Goal: Information Seeking & Learning: Find specific fact

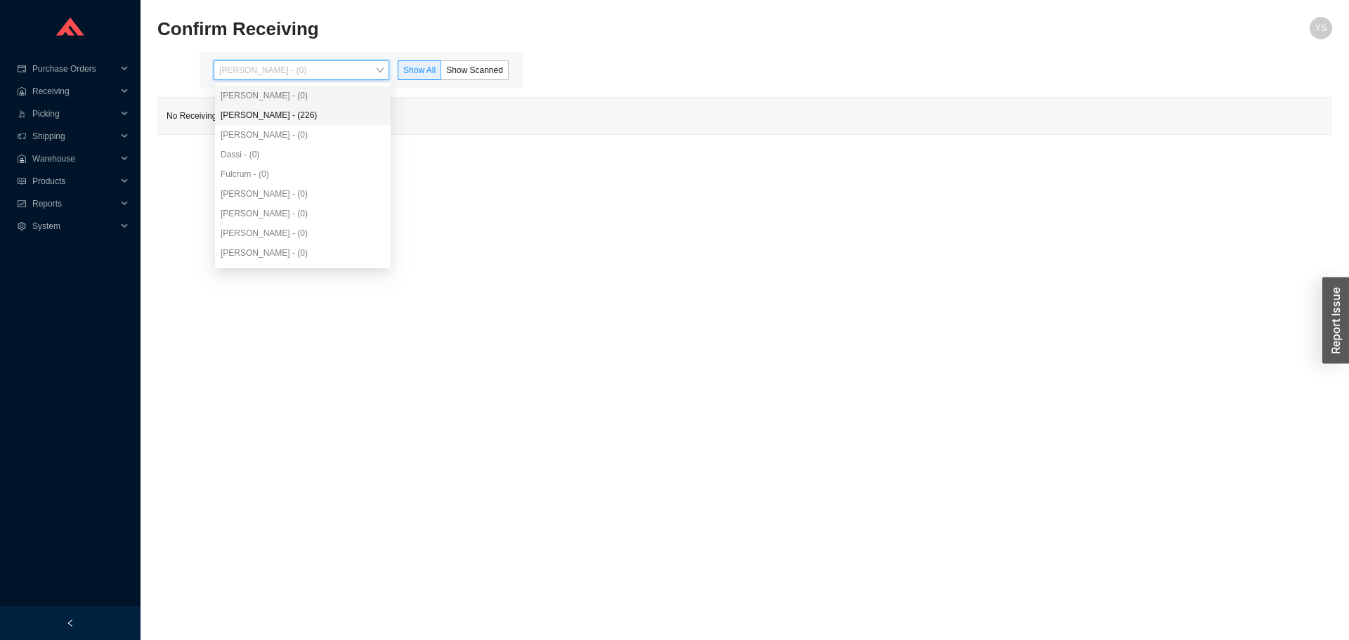
click at [260, 65] on div "Yossi Siff - (0)" at bounding box center [302, 70] width 176 height 20
click at [268, 118] on div "Angel Negron - (226)" at bounding box center [303, 115] width 164 height 13
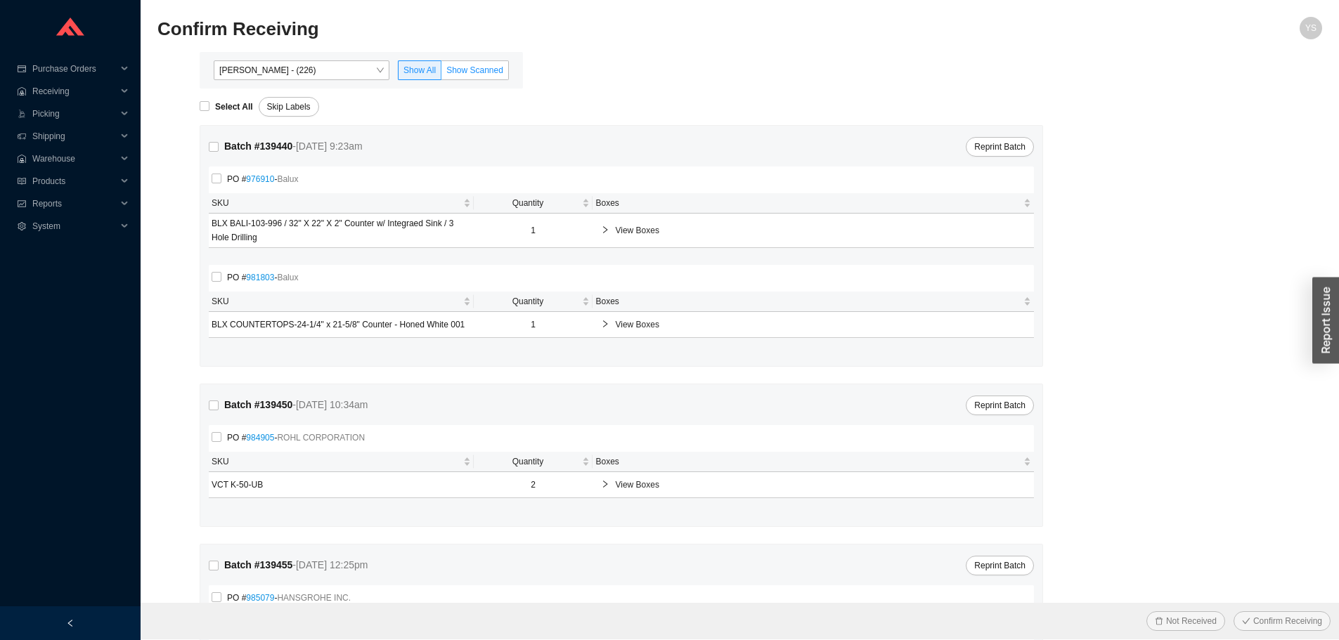
click at [456, 71] on span "Show Scanned" at bounding box center [474, 70] width 57 height 10
click at [441, 73] on input "Show Scanned" at bounding box center [441, 73] width 0 height 0
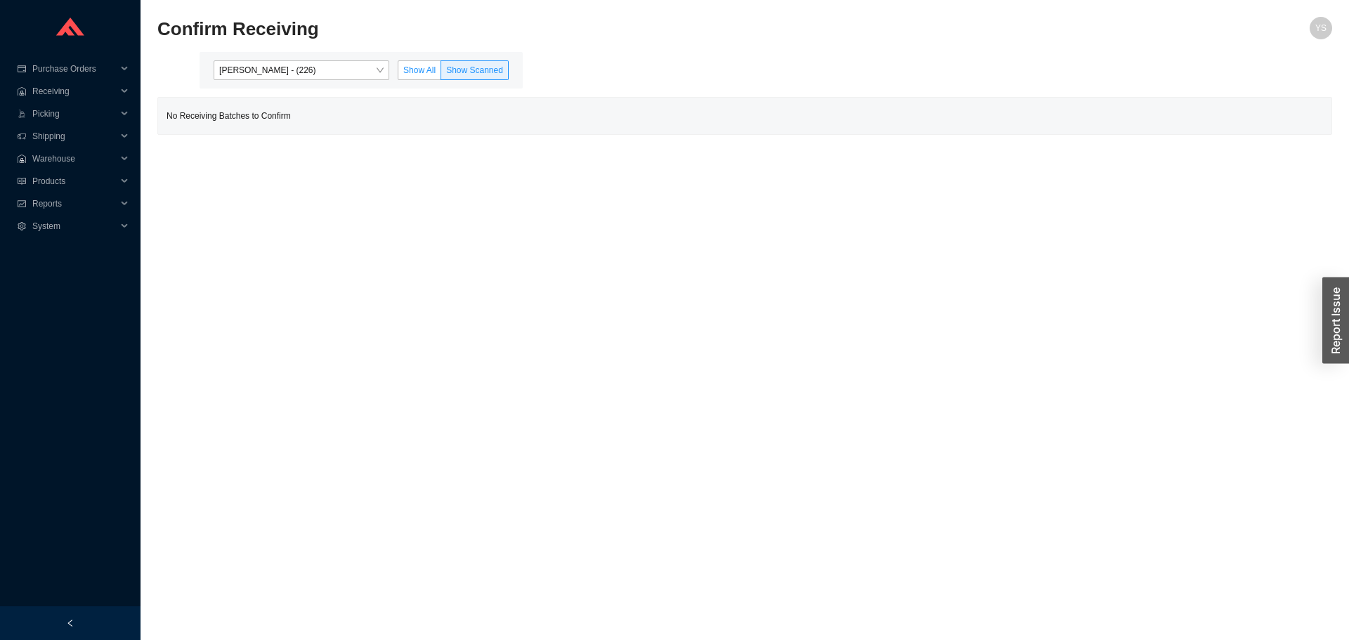
click at [429, 63] on label "Show All" at bounding box center [420, 70] width 44 height 20
click at [398, 73] on input "Show All" at bounding box center [398, 73] width 0 height 0
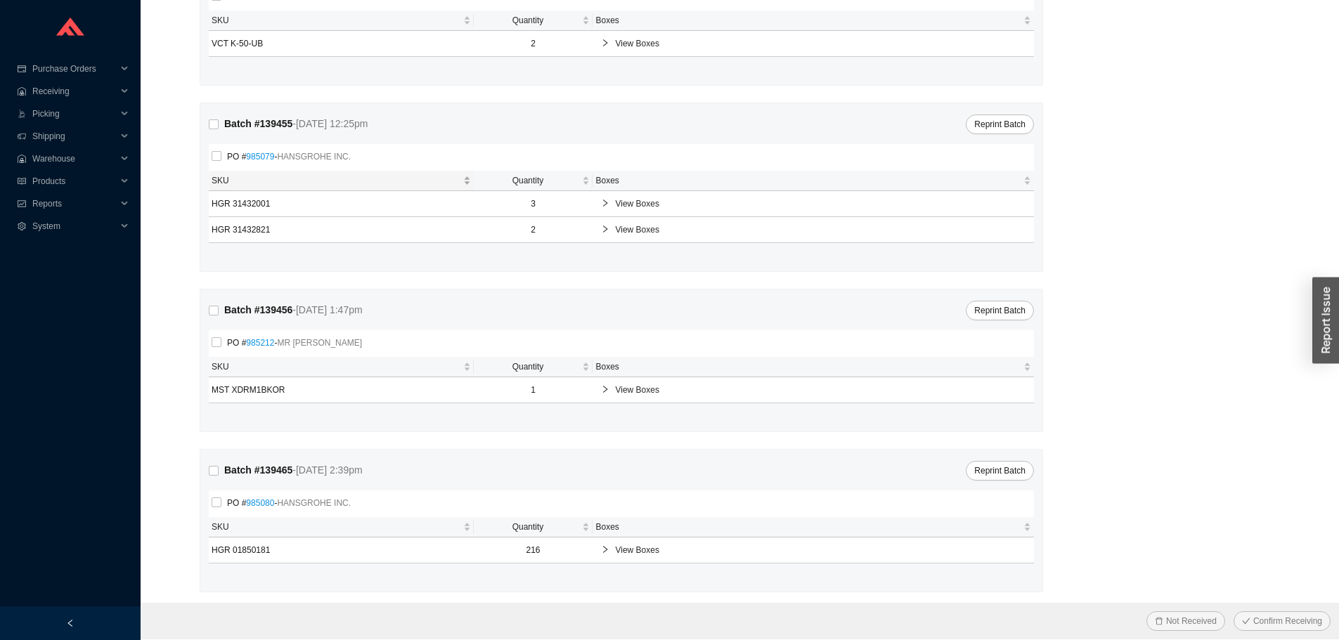
scroll to position [447, 0]
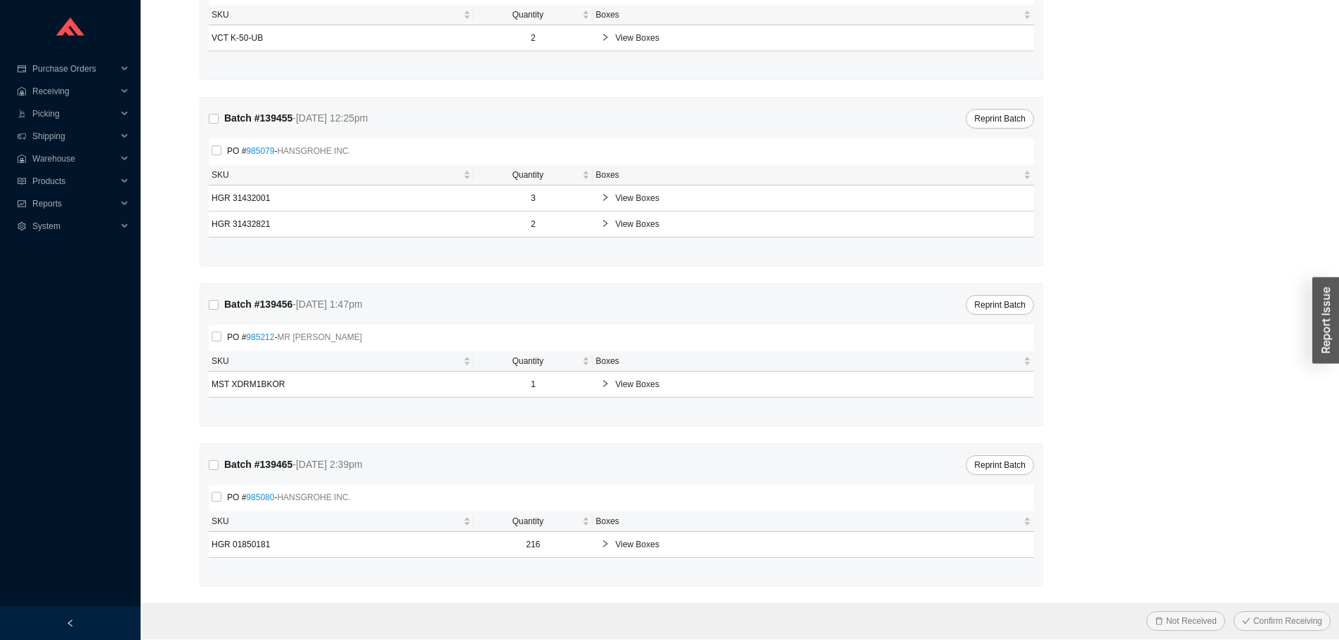
click at [651, 538] on span "View Boxes" at bounding box center [820, 545] width 410 height 14
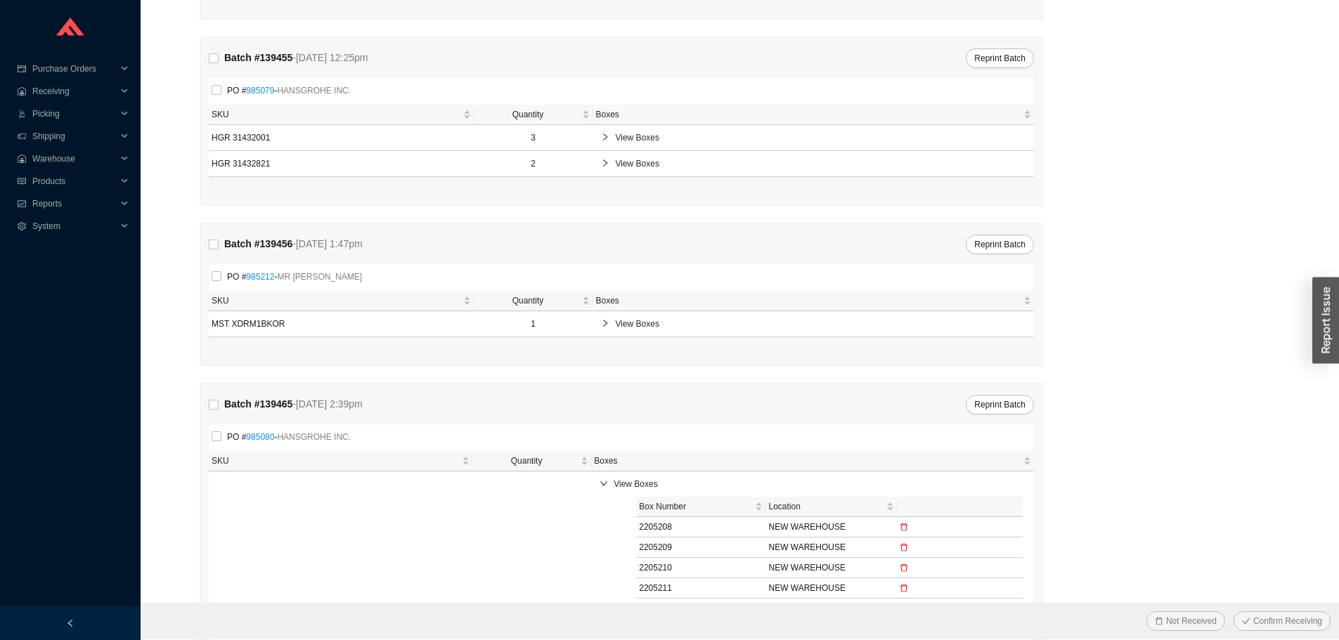
scroll to position [587, 0]
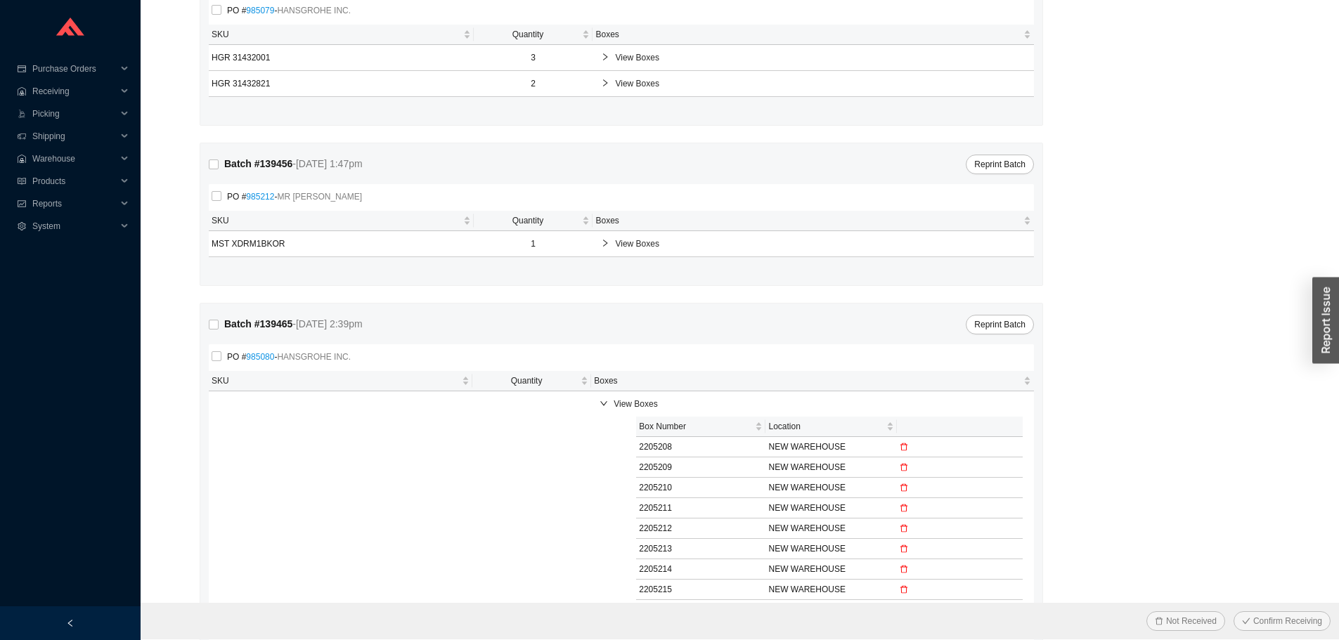
click at [658, 450] on td "2205208" at bounding box center [700, 447] width 129 height 20
copy td "2205208"
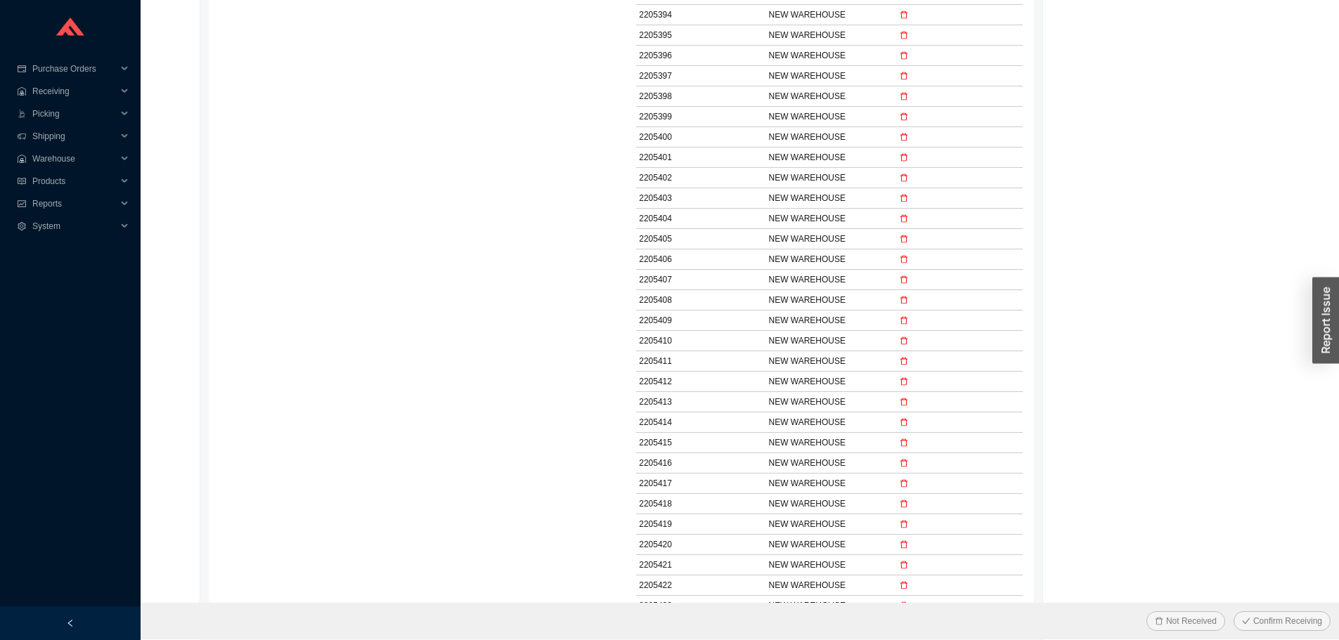
scroll to position [4872, 0]
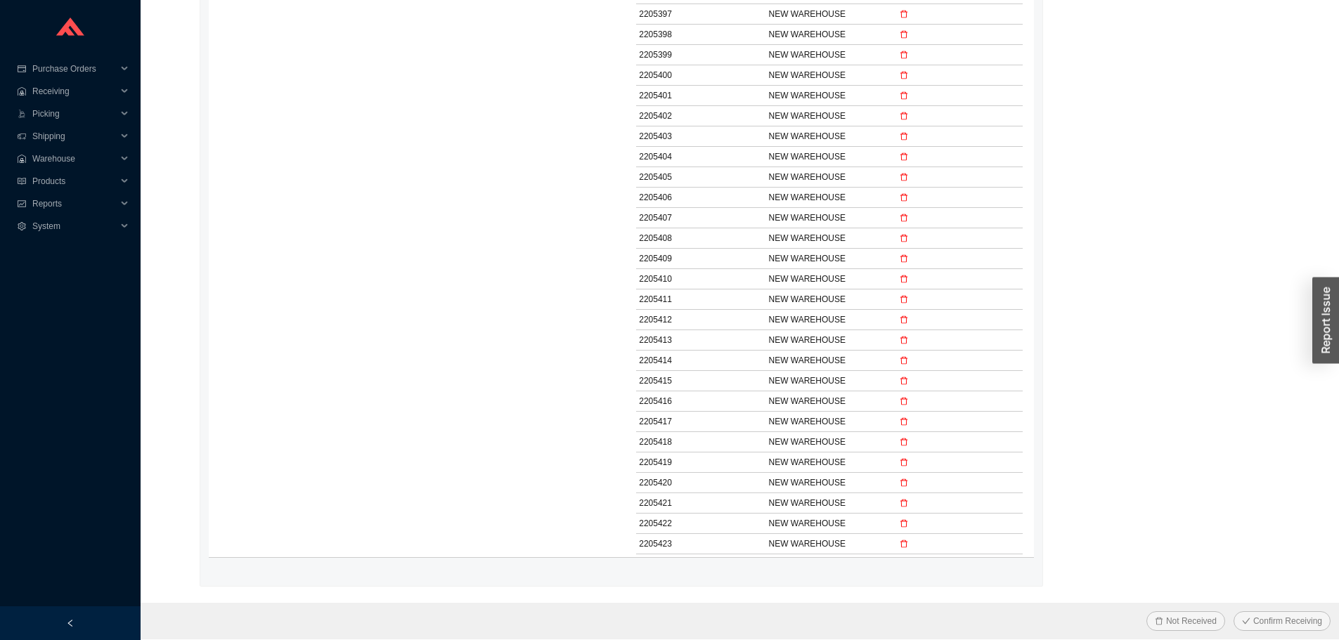
click at [663, 545] on td "2205423" at bounding box center [700, 544] width 129 height 20
copy td "2205423"
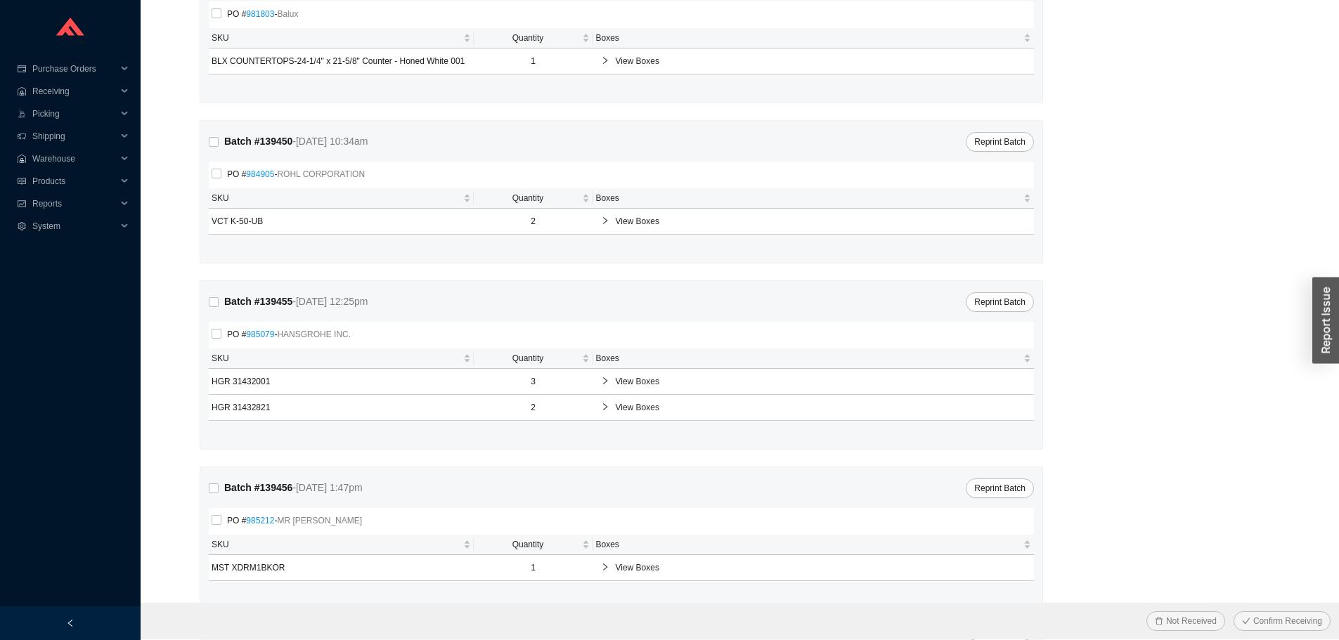
scroll to position [492, 0]
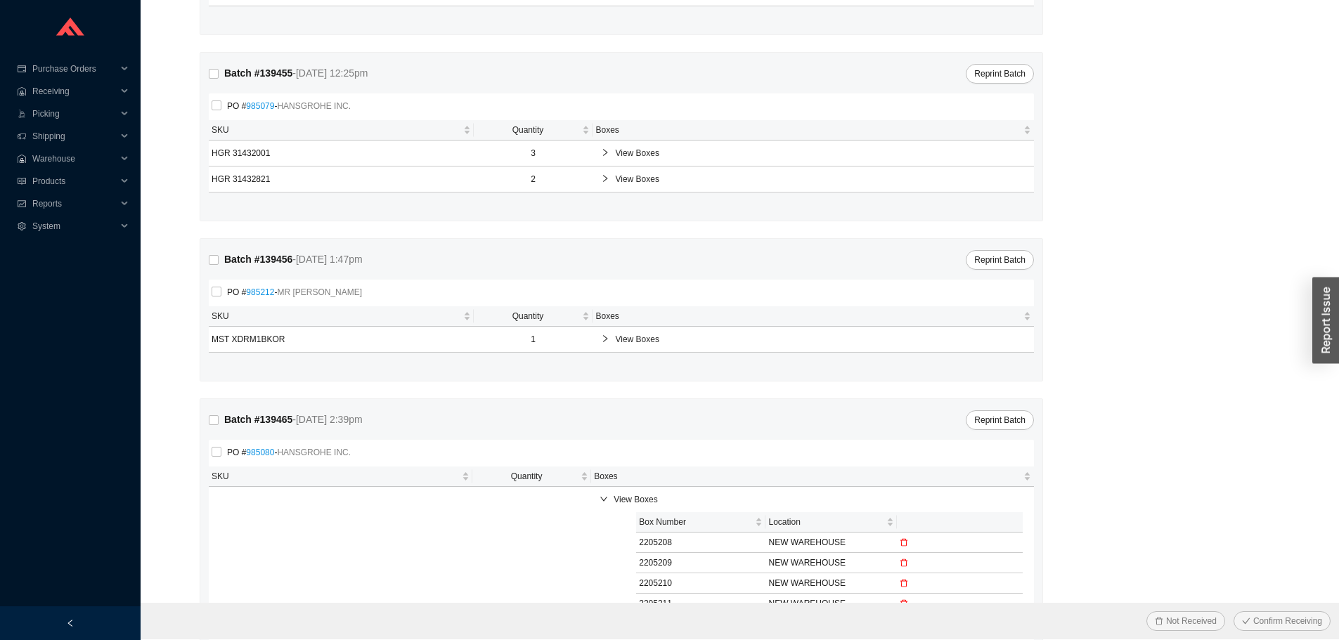
click at [265, 450] on link "985080" at bounding box center [260, 453] width 28 height 10
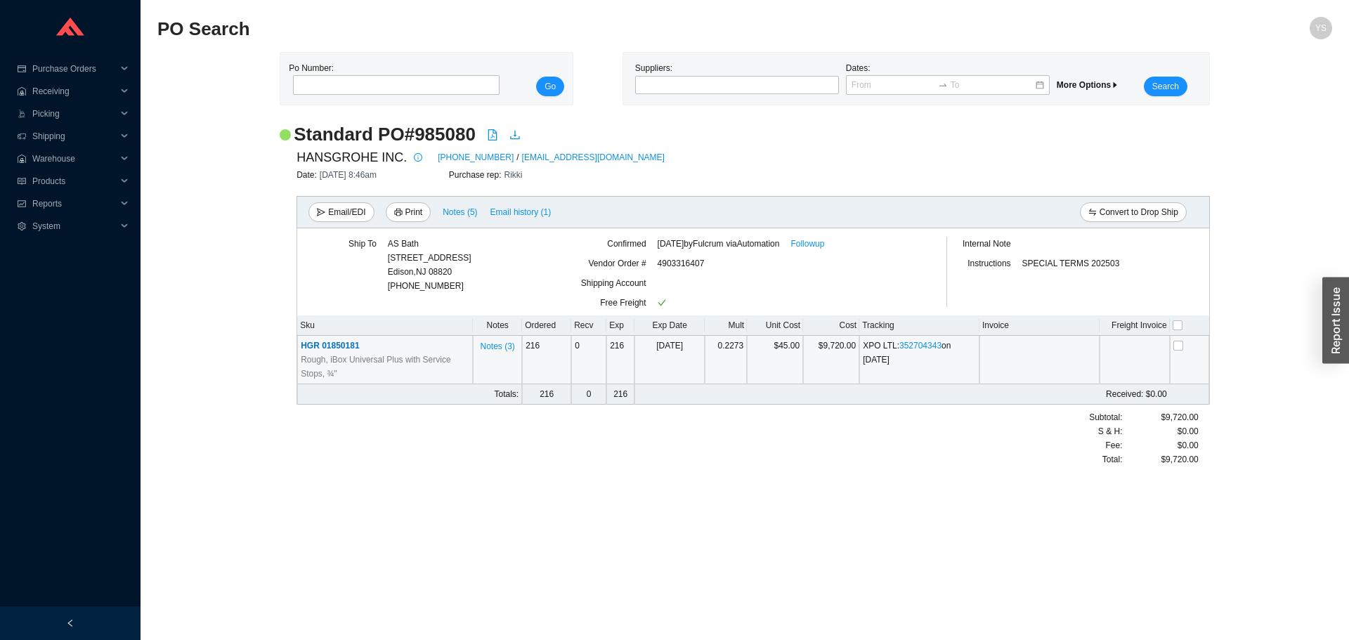
click at [338, 344] on span "HGR 01850181" at bounding box center [330, 346] width 58 height 10
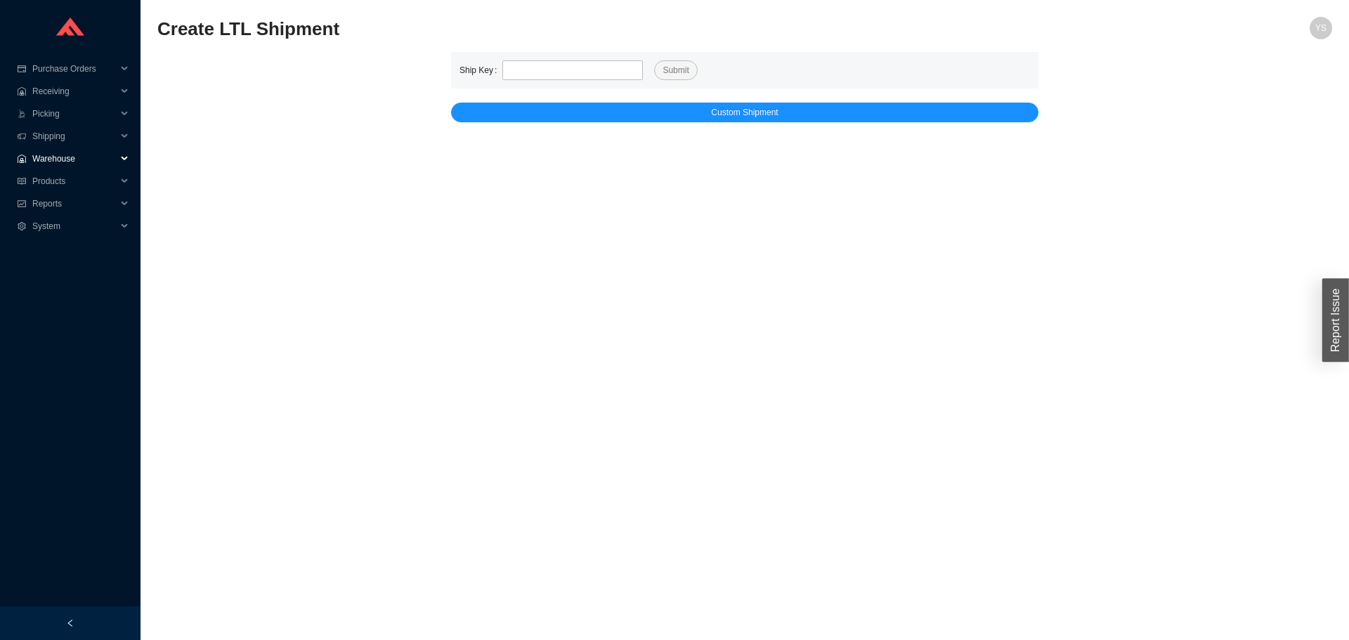
click at [81, 155] on span "Warehouse" at bounding box center [74, 159] width 84 height 22
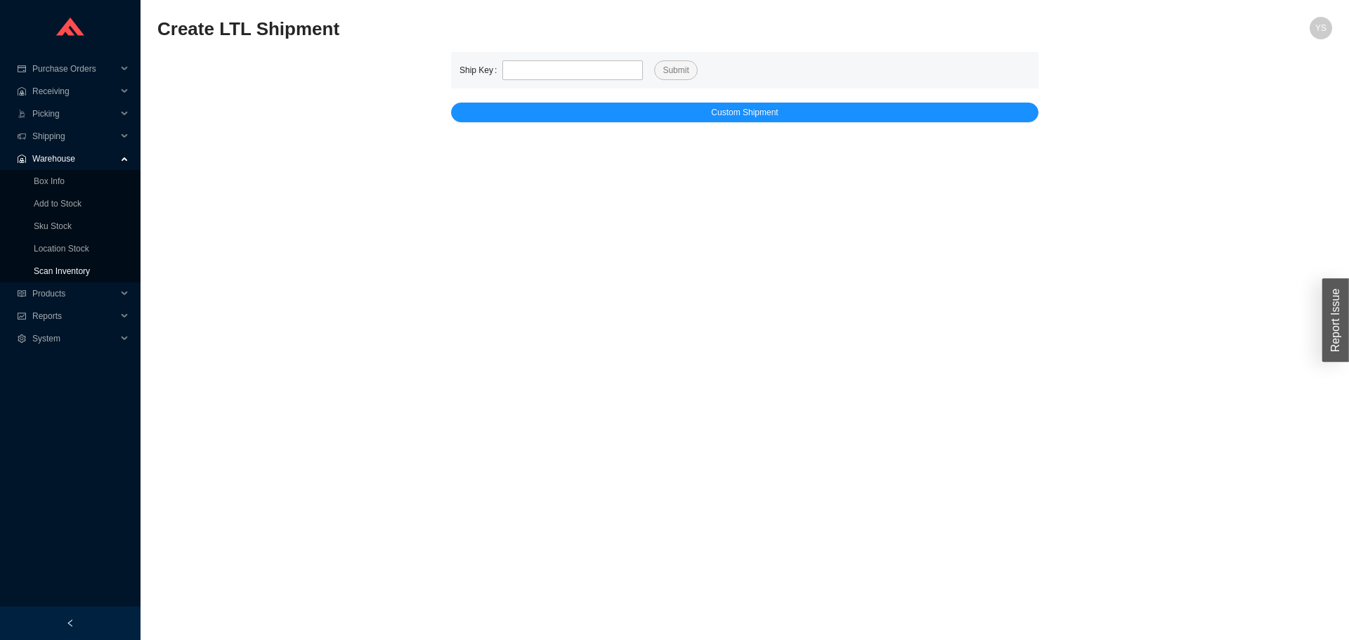
click at [58, 266] on link "Scan Inventory" at bounding box center [62, 271] width 56 height 10
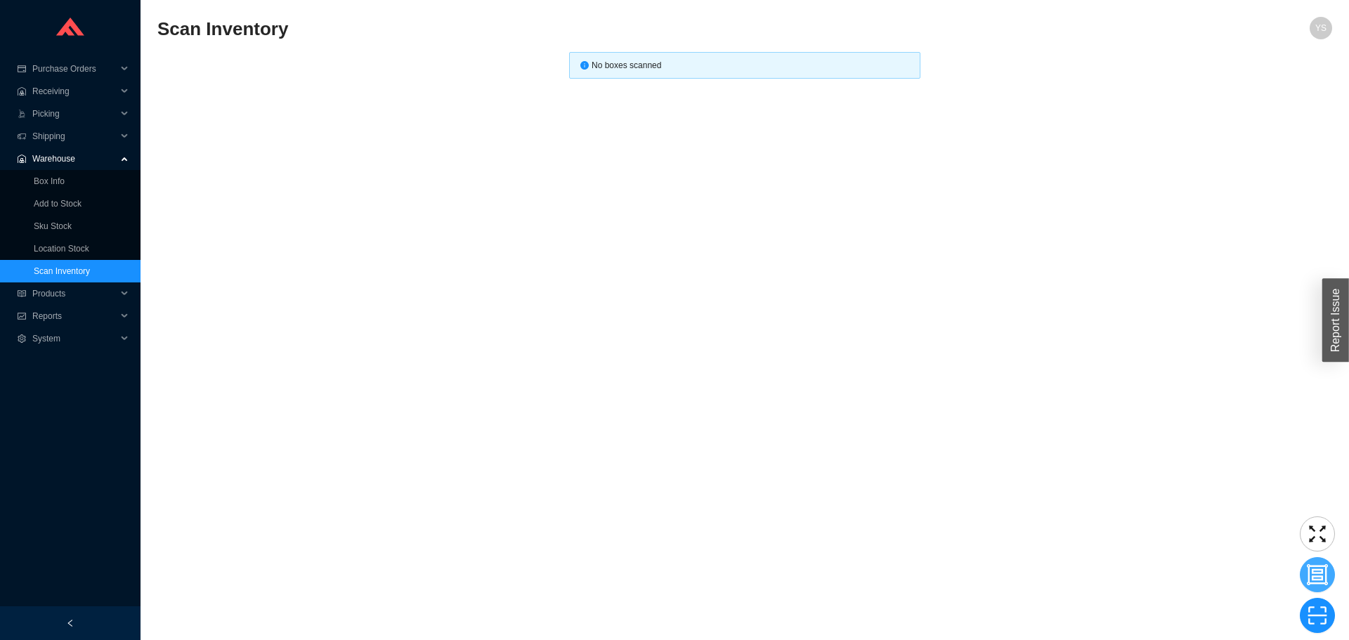
click at [1318, 585] on icon "group" at bounding box center [1317, 574] width 21 height 21
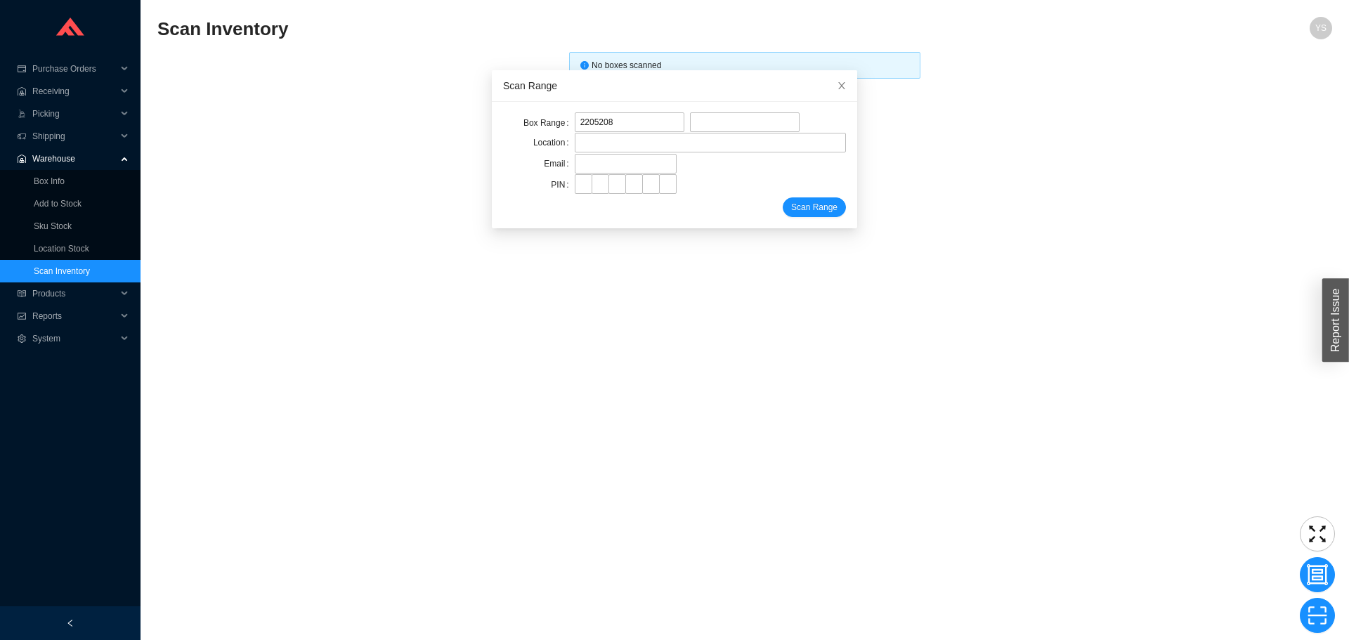
type input "2205208"
click at [703, 124] on input "tel" at bounding box center [745, 122] width 110 height 20
paste input "2205423"
type input "2205423"
click at [662, 140] on input "text" at bounding box center [710, 143] width 271 height 20
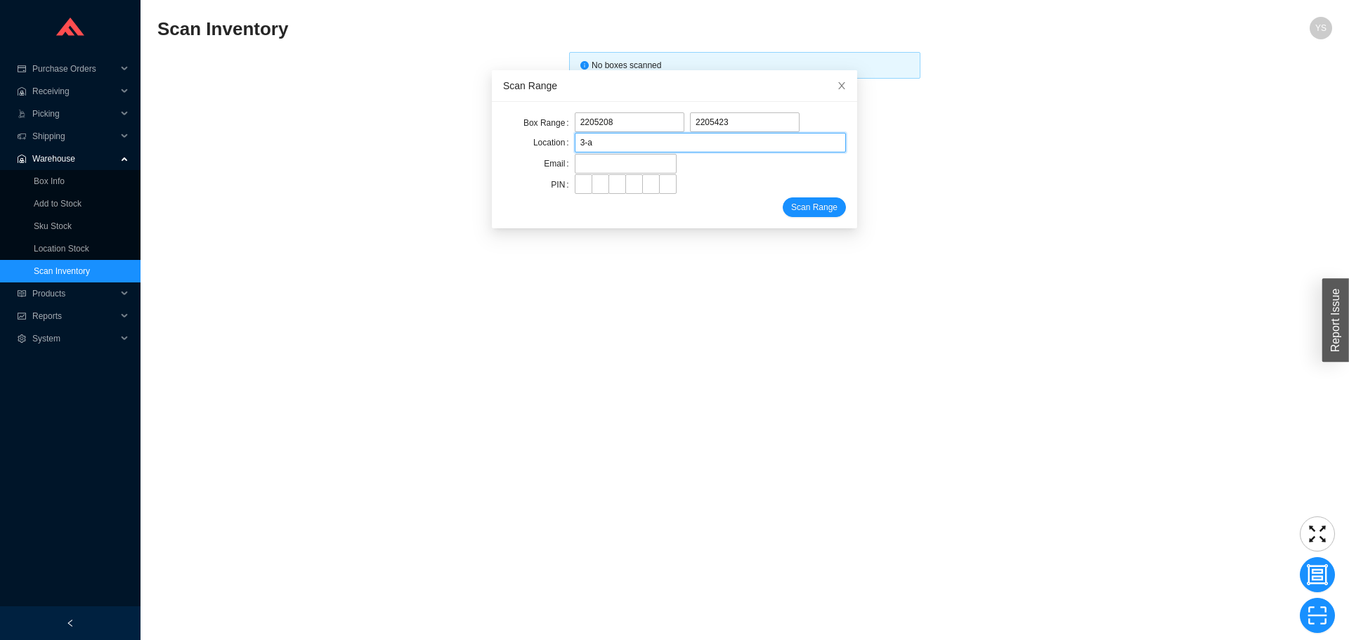
type input "3-a2-7-201"
click at [623, 167] on input "text" at bounding box center [626, 164] width 102 height 20
type input "yossi@asbathnj.com"
click at [576, 185] on input "tel" at bounding box center [584, 184] width 18 height 20
type input "*"
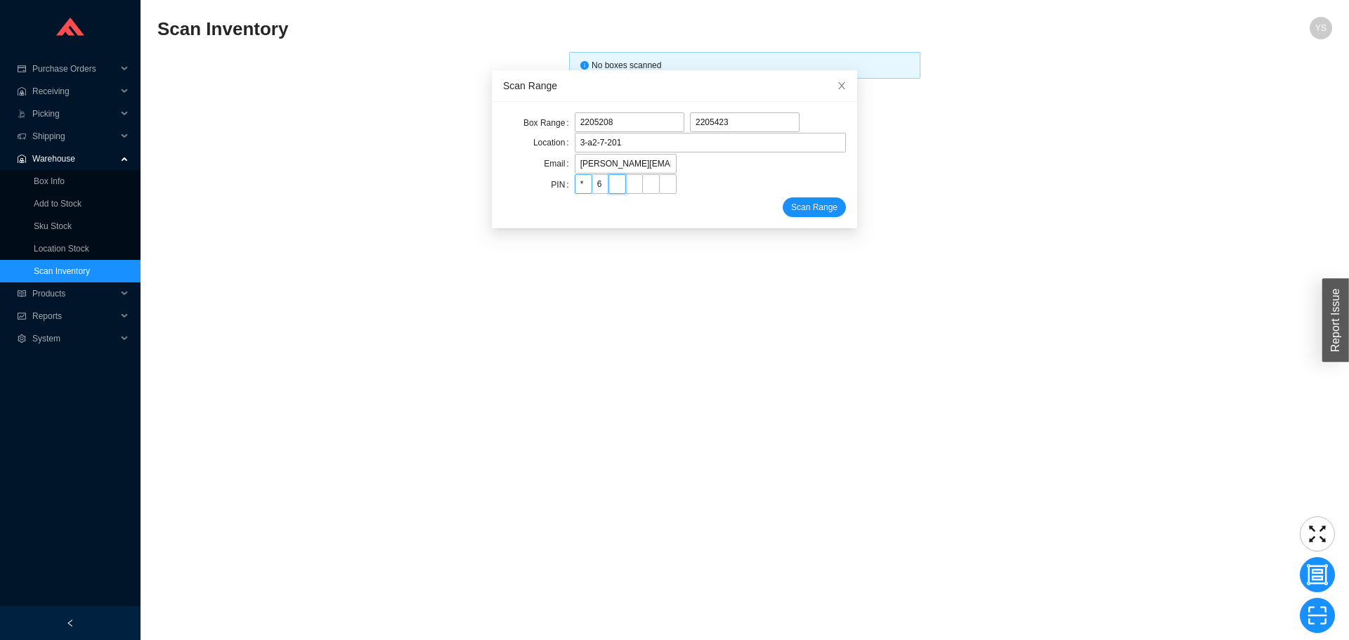
type input "*"
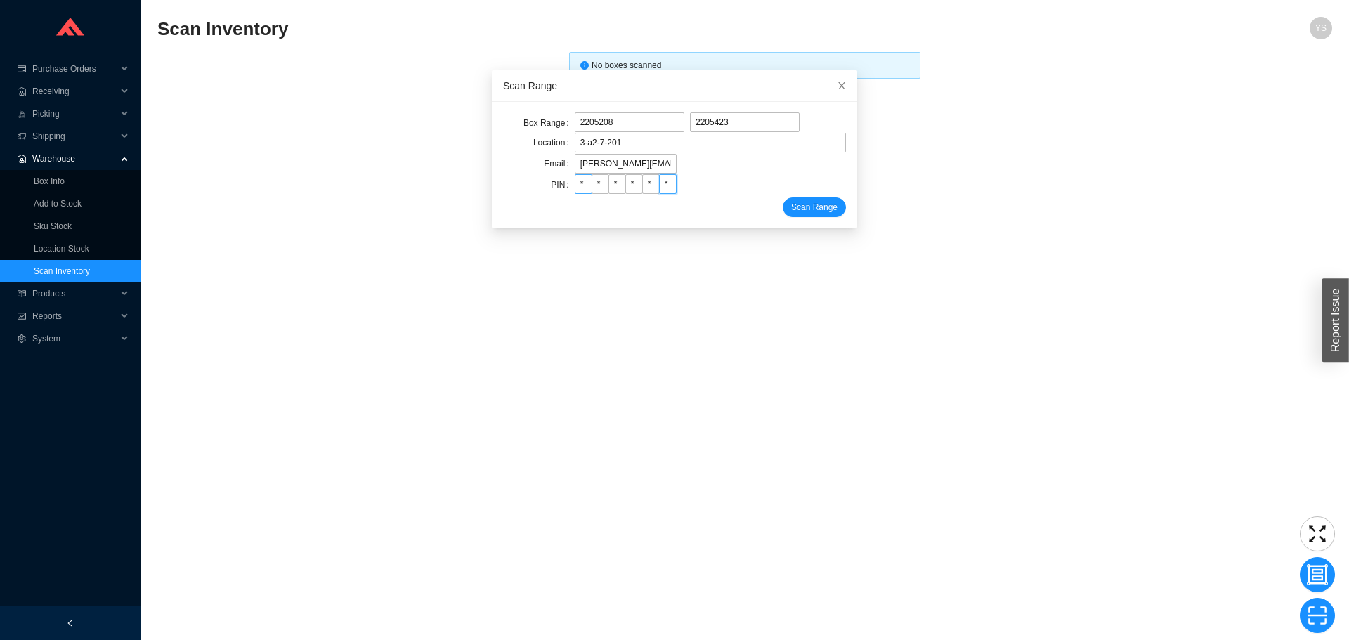
click at [783, 197] on button "Scan Range" at bounding box center [814, 207] width 63 height 20
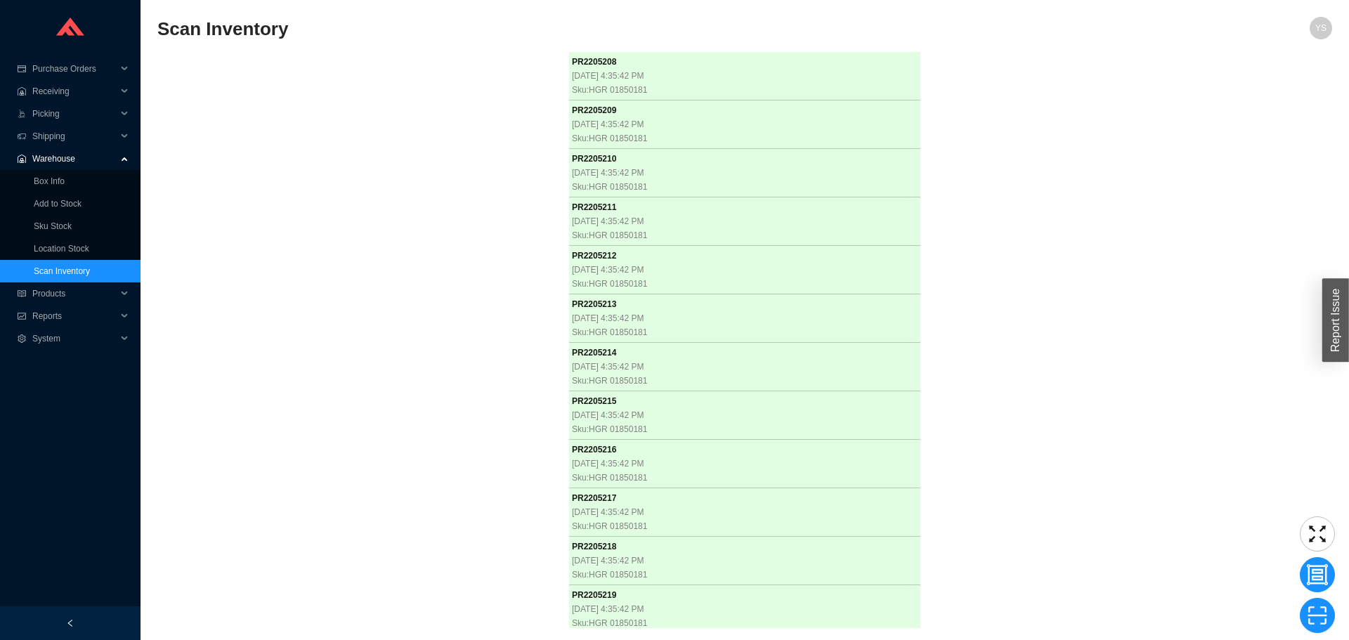
scroll to position [4303, 0]
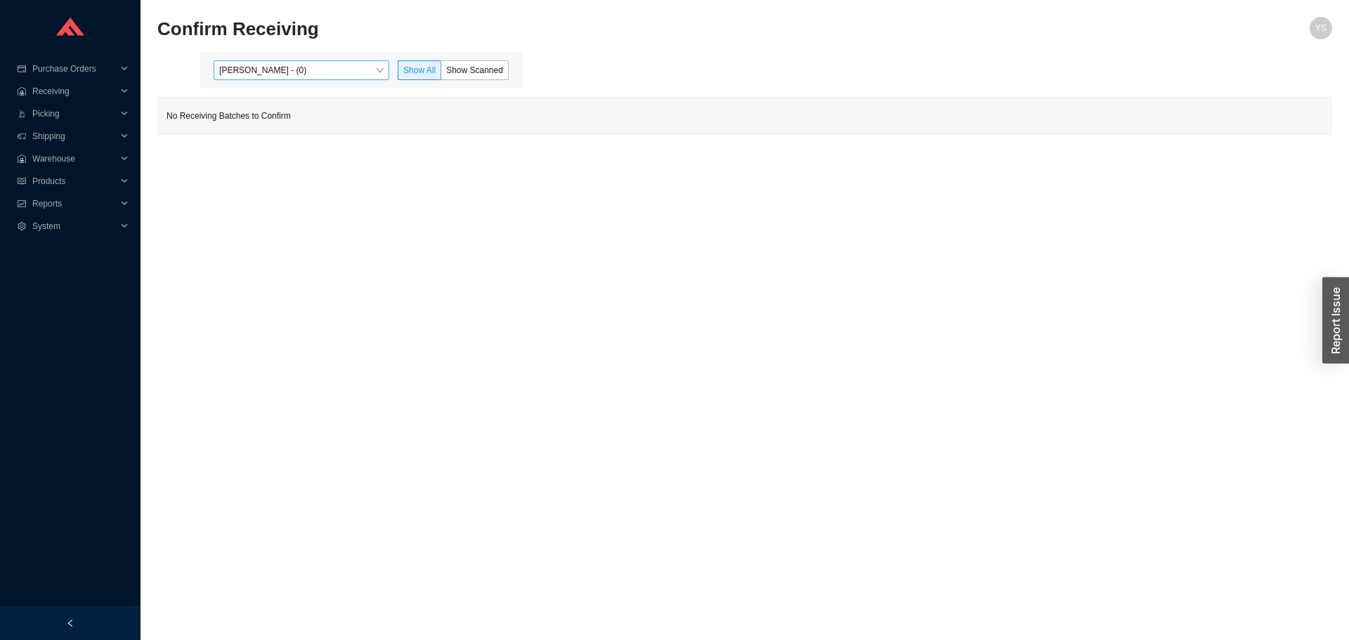
click at [334, 73] on span "Yossi Siff - (0)" at bounding box center [301, 70] width 164 height 18
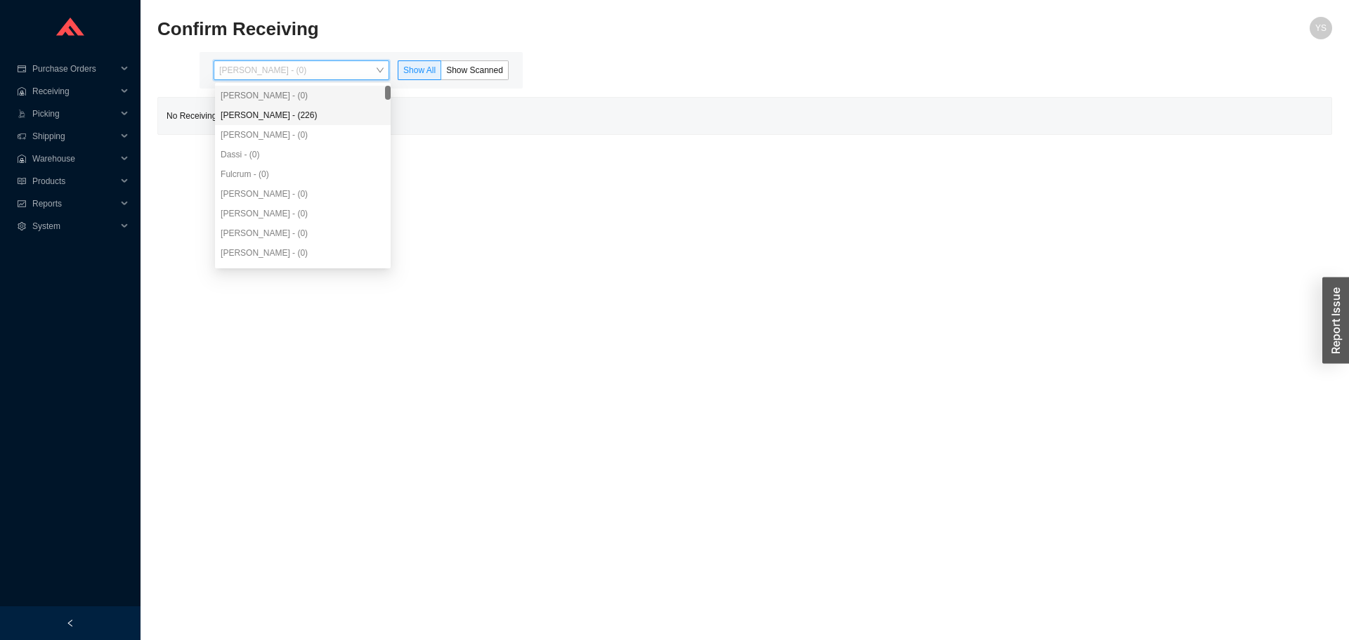
click at [341, 111] on div "Angel Negron - (226)" at bounding box center [303, 115] width 164 height 13
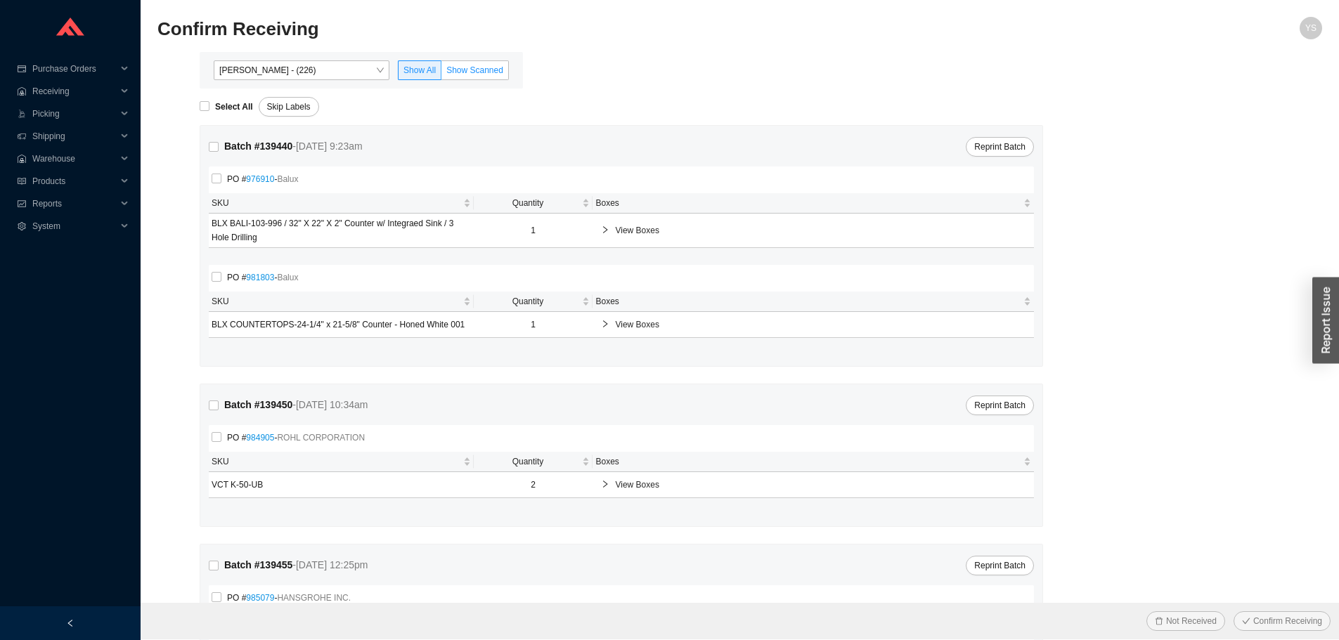
click at [448, 67] on span "Show Scanned" at bounding box center [474, 70] width 57 height 10
click at [441, 73] on input "Show Scanned" at bounding box center [441, 73] width 0 height 0
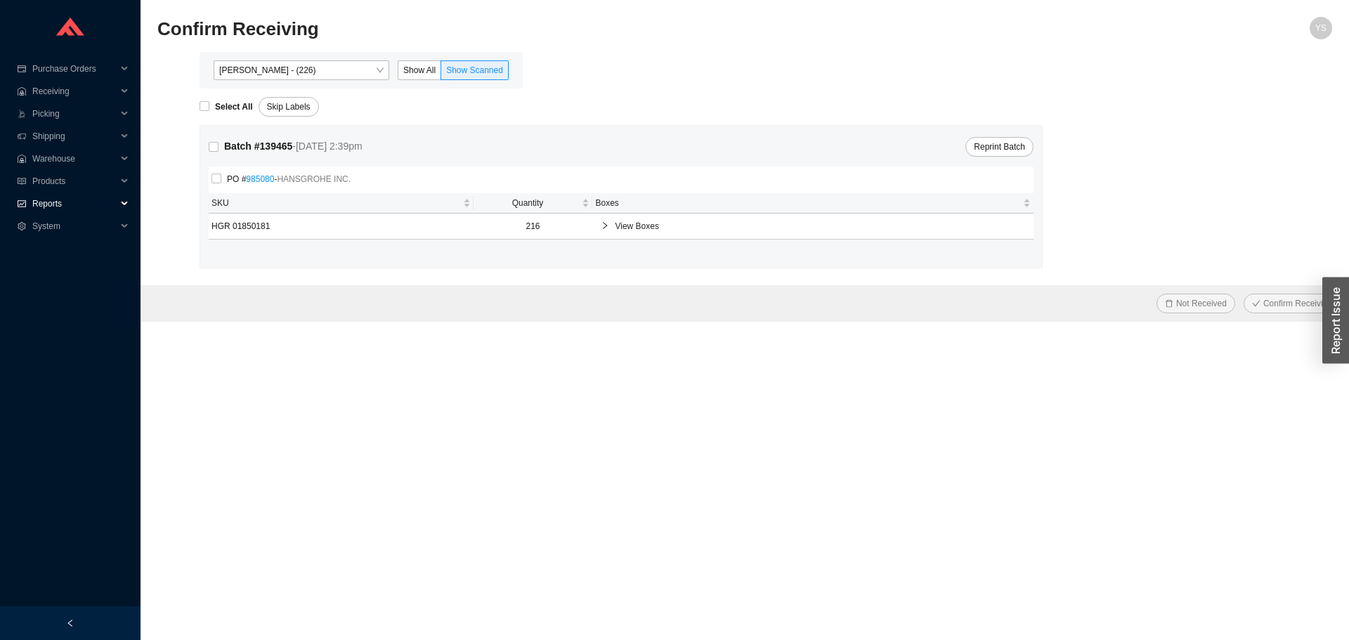
drag, startPoint x: 75, startPoint y: 196, endPoint x: 68, endPoint y: 211, distance: 16.3
click at [74, 200] on span "Reports" at bounding box center [74, 204] width 84 height 22
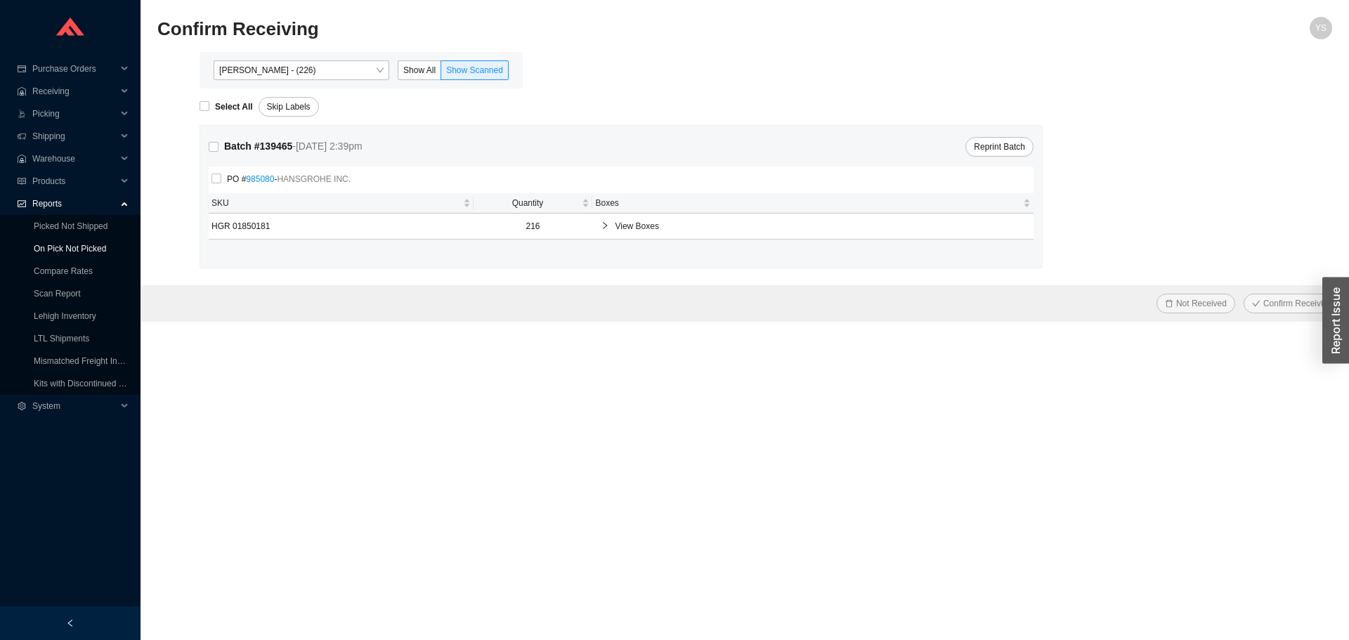
click at [63, 249] on link "On Pick Not Picked" at bounding box center [70, 249] width 72 height 10
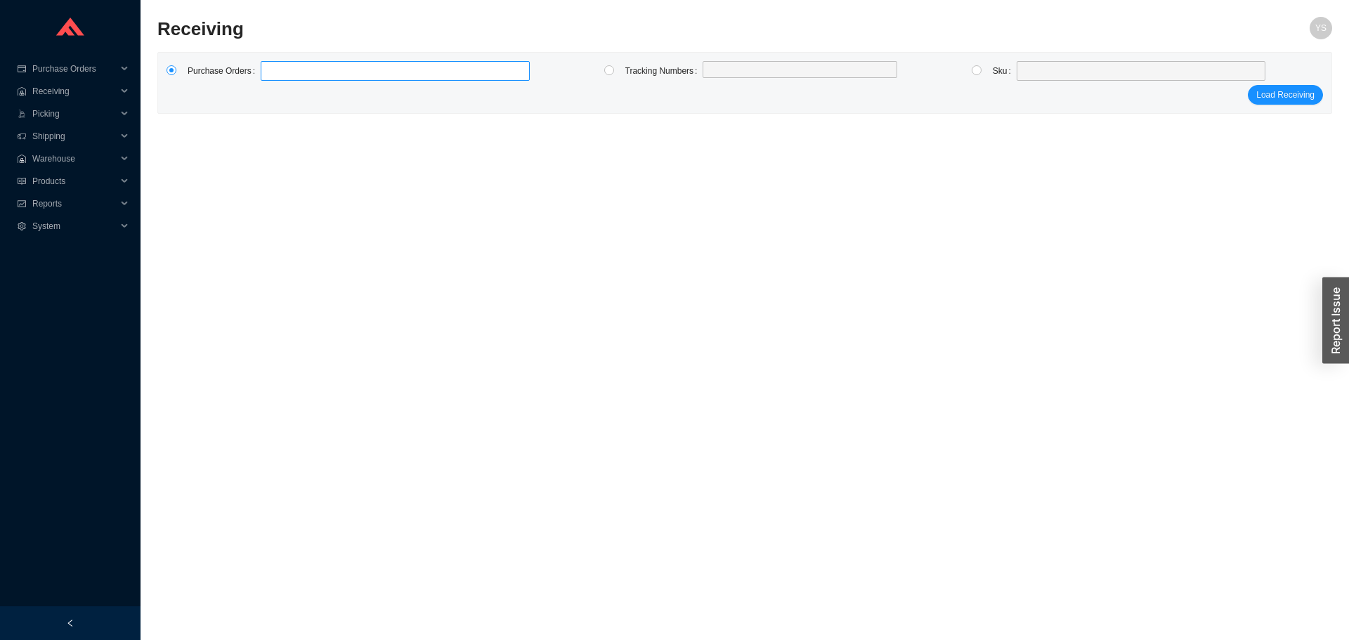
type input "982731"
click button "Load Receiving" at bounding box center [1285, 95] width 75 height 20
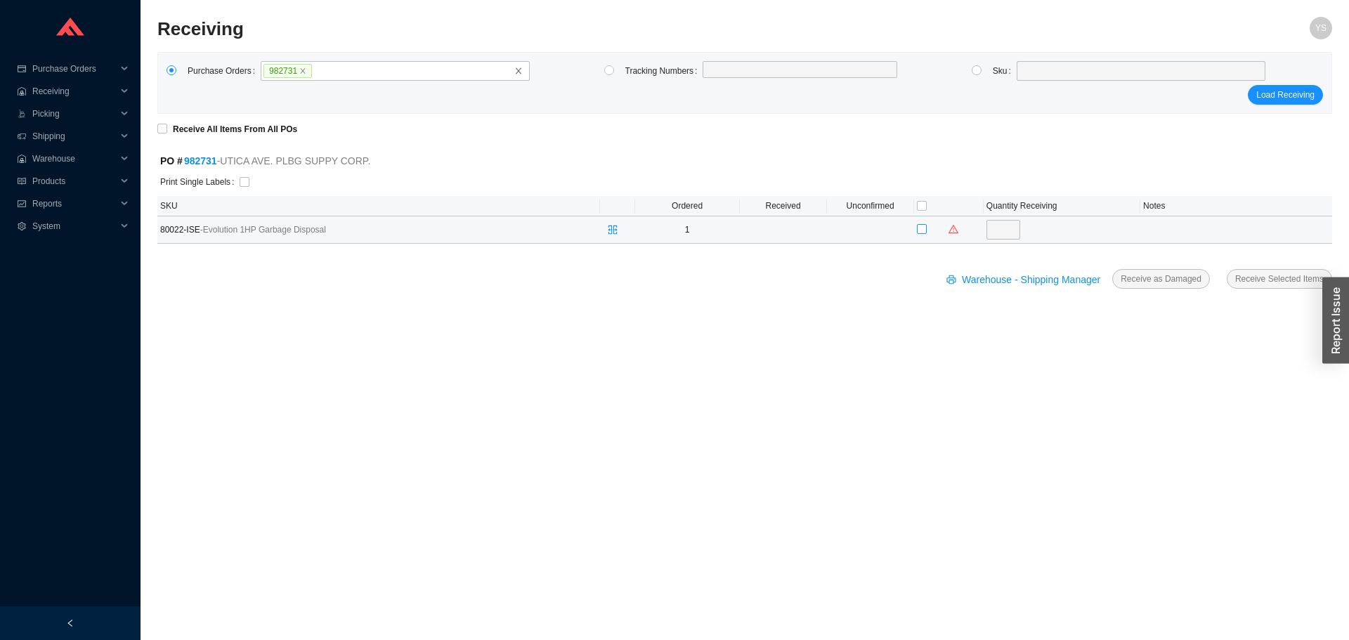
click at [921, 226] on input "checkbox" at bounding box center [922, 229] width 10 height 10
checkbox input "true"
type input "1"
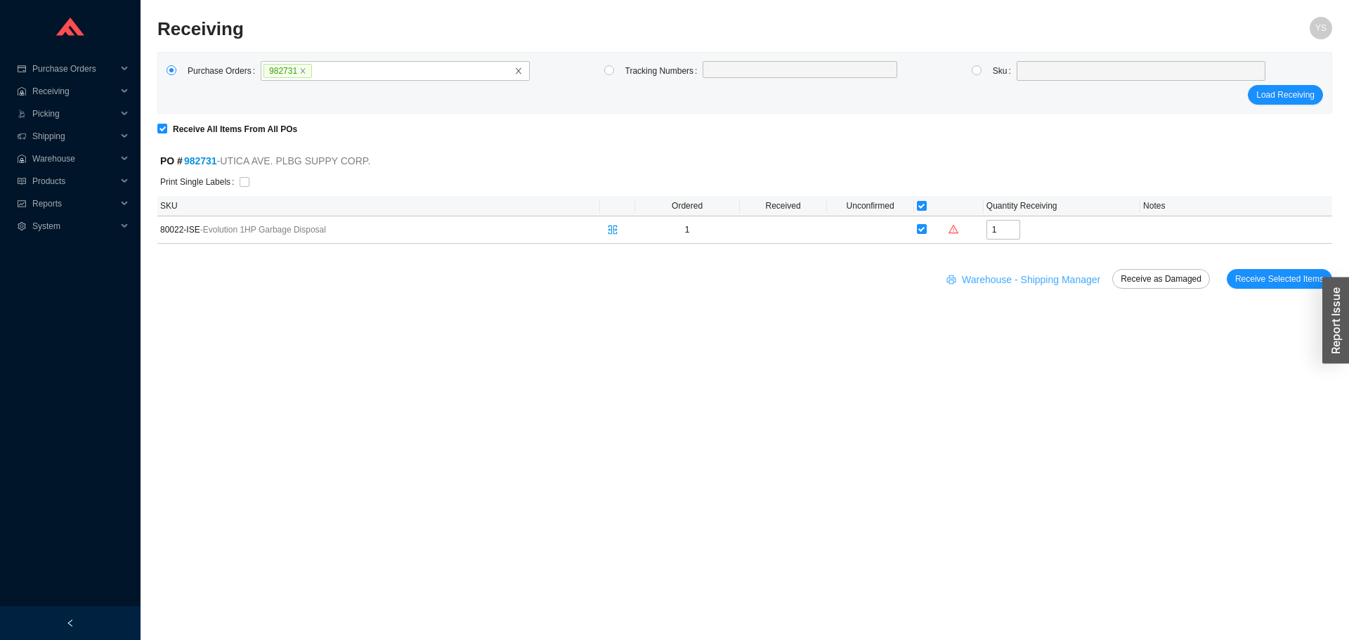
click at [1045, 272] on span "Warehouse - Shipping Manager" at bounding box center [1031, 280] width 138 height 16
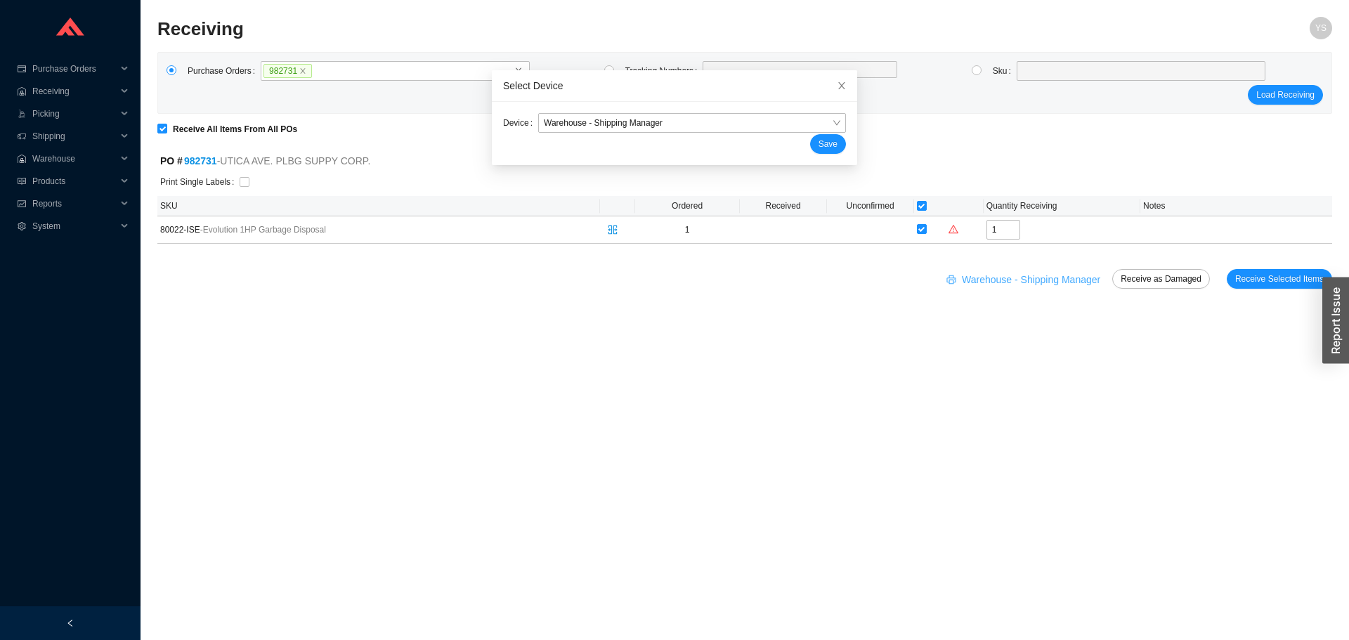
click at [1043, 278] on span "Warehouse - Shipping Manager" at bounding box center [1031, 280] width 138 height 16
click at [603, 132] on form "Device Warehouse - Shipping Manager Save" at bounding box center [674, 133] width 343 height 41
click at [606, 136] on div "Save" at bounding box center [674, 144] width 343 height 20
click at [599, 126] on span "Warehouse - Shipping Manager" at bounding box center [692, 123] width 297 height 18
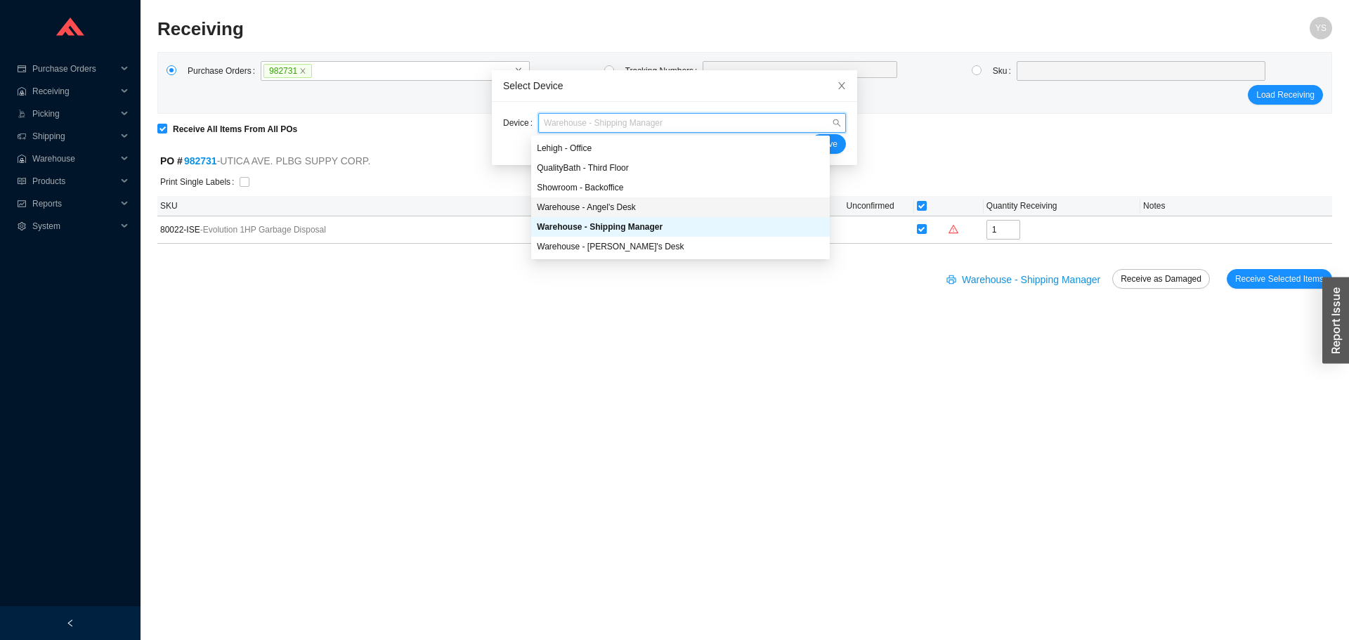
click at [608, 204] on div "Warehouse - Angel's Desk" at bounding box center [680, 207] width 287 height 13
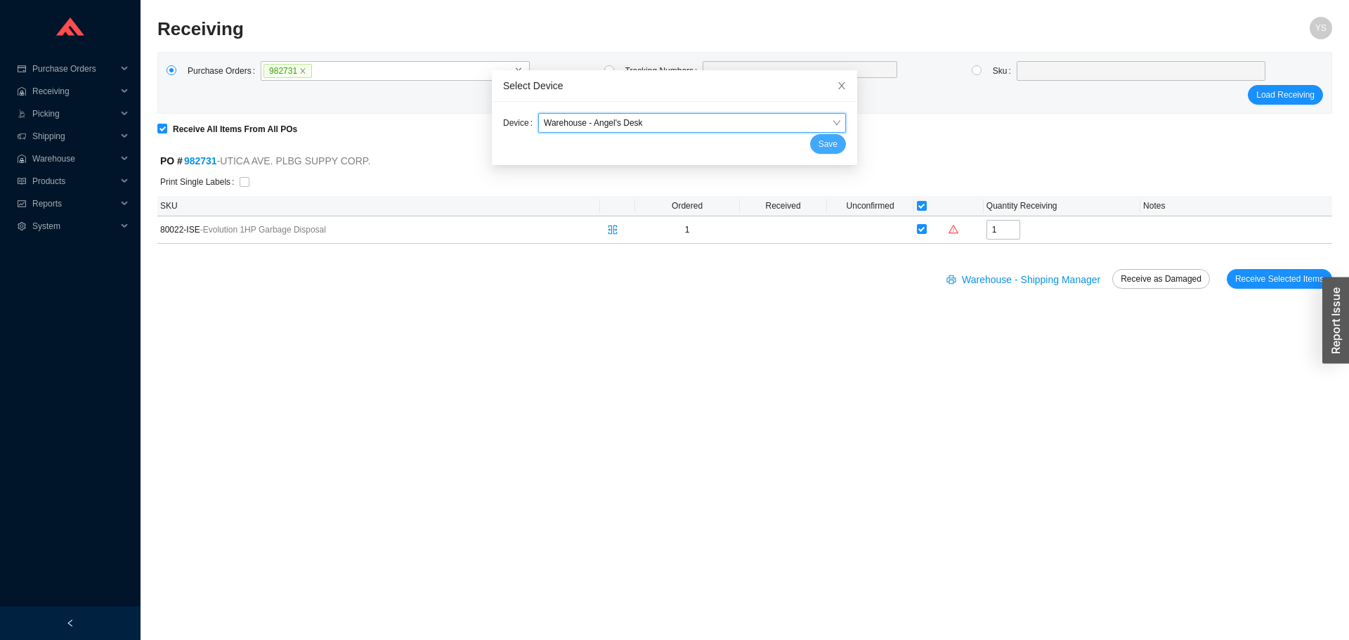
click at [811, 152] on button "Save" at bounding box center [828, 144] width 36 height 20
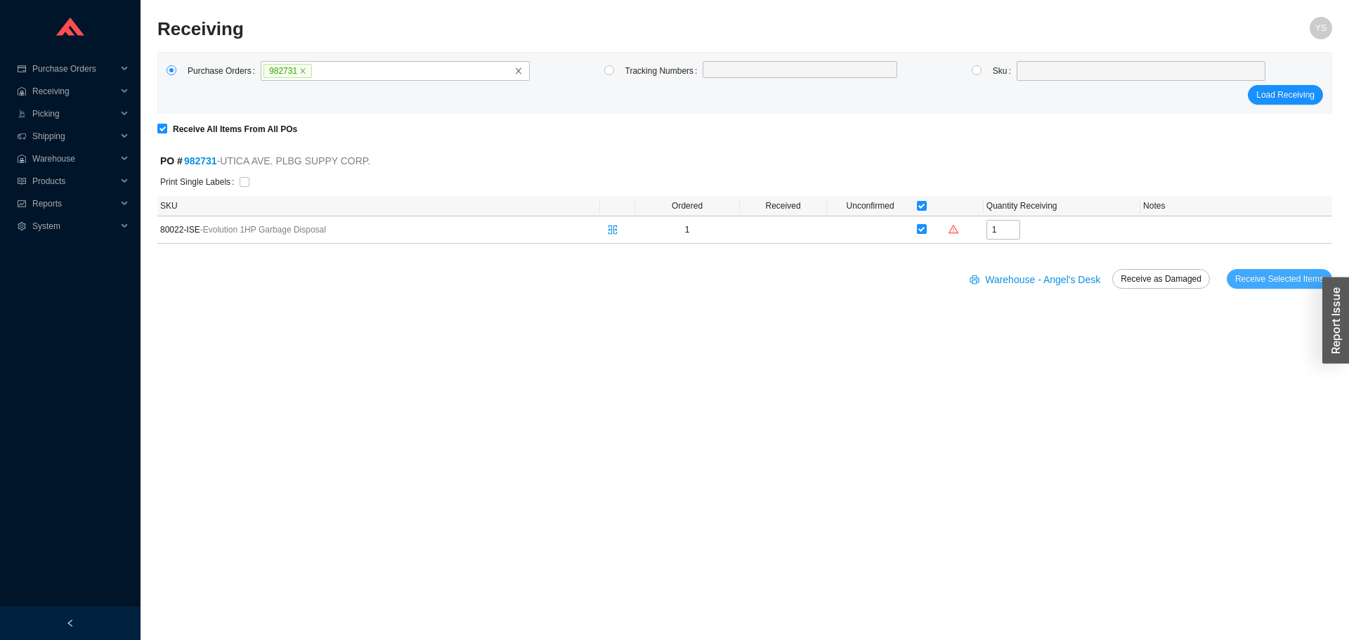
click at [1272, 271] on button "Receive Selected Items" at bounding box center [1279, 279] width 105 height 20
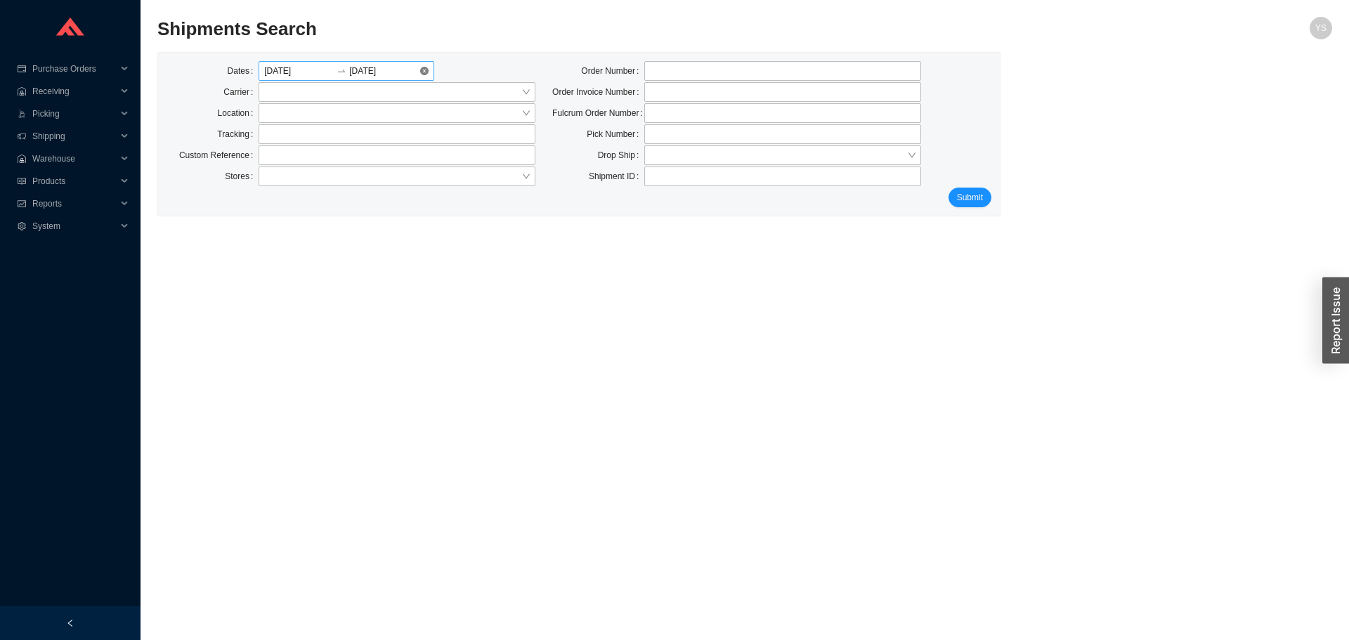
click at [420, 69] on div "[DATE] [DATE]" at bounding box center [347, 71] width 176 height 20
click at [268, 130] on input "text" at bounding box center [397, 134] width 277 height 20
paste input "519140800"
type input "519140800"
click at [976, 192] on span "Submit" at bounding box center [970, 197] width 26 height 14
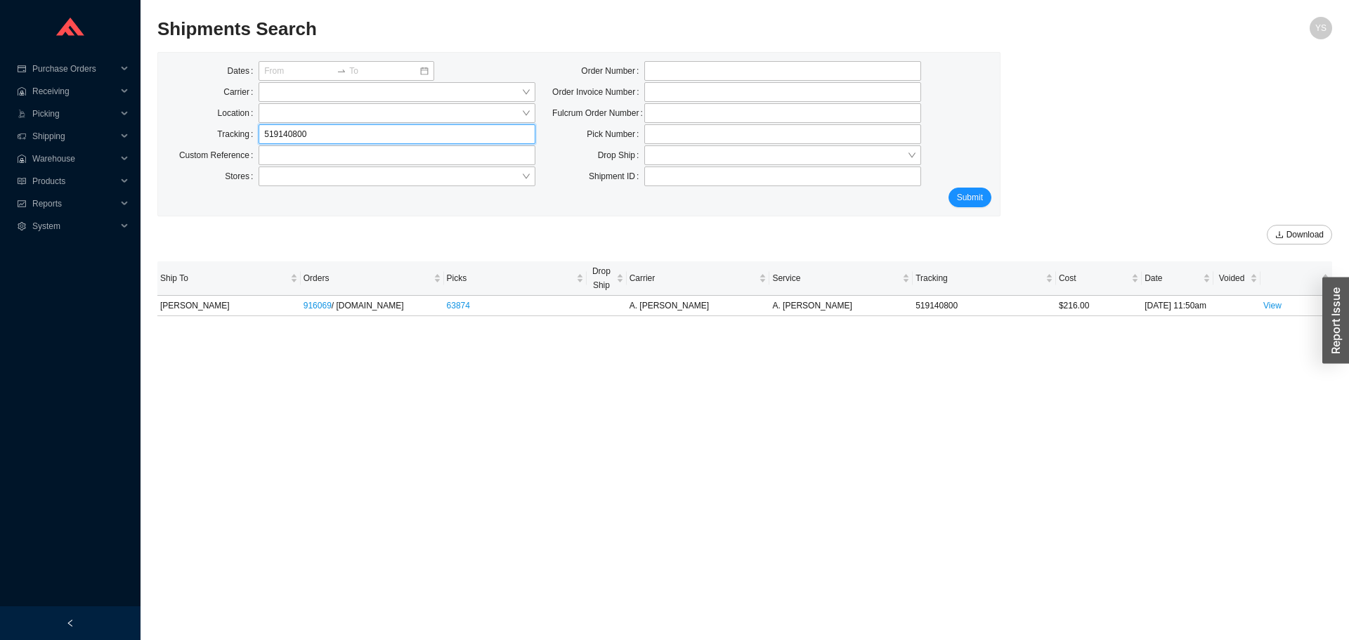
click at [325, 136] on input "519140800" at bounding box center [397, 134] width 277 height 20
paste input "34"
type input "519140834"
click at [982, 200] on span "Submit" at bounding box center [970, 197] width 26 height 14
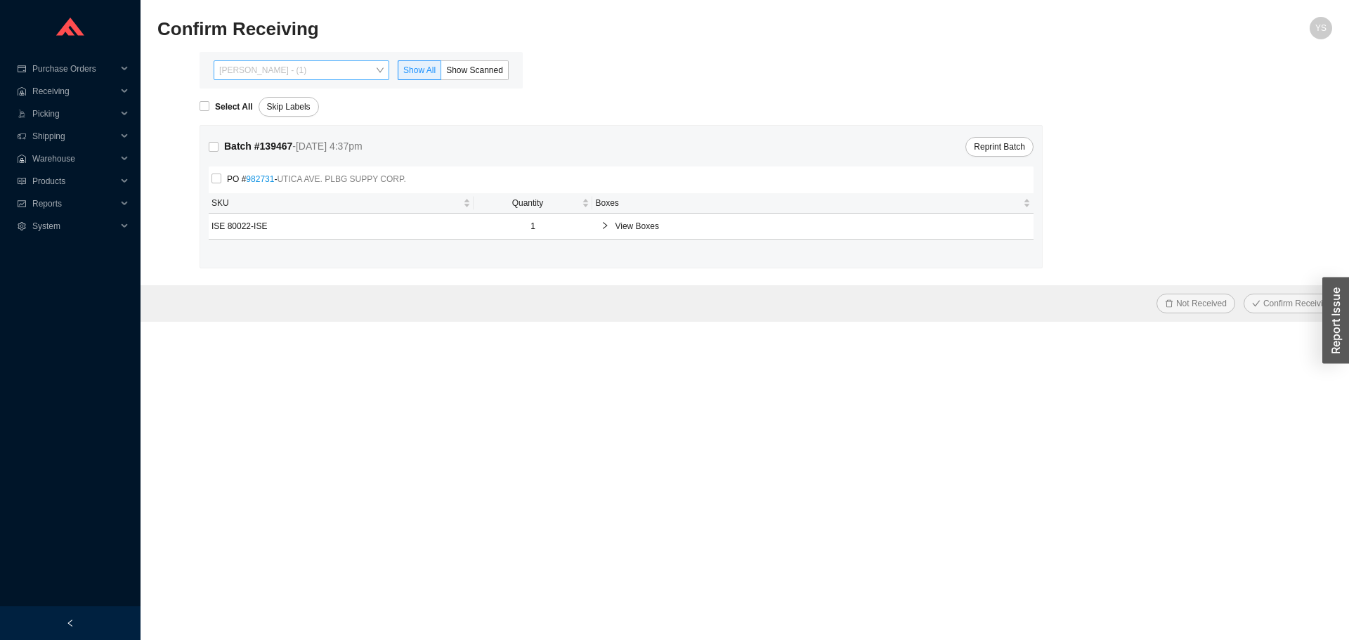
click at [257, 67] on span "[PERSON_NAME] - (1)" at bounding box center [301, 70] width 164 height 18
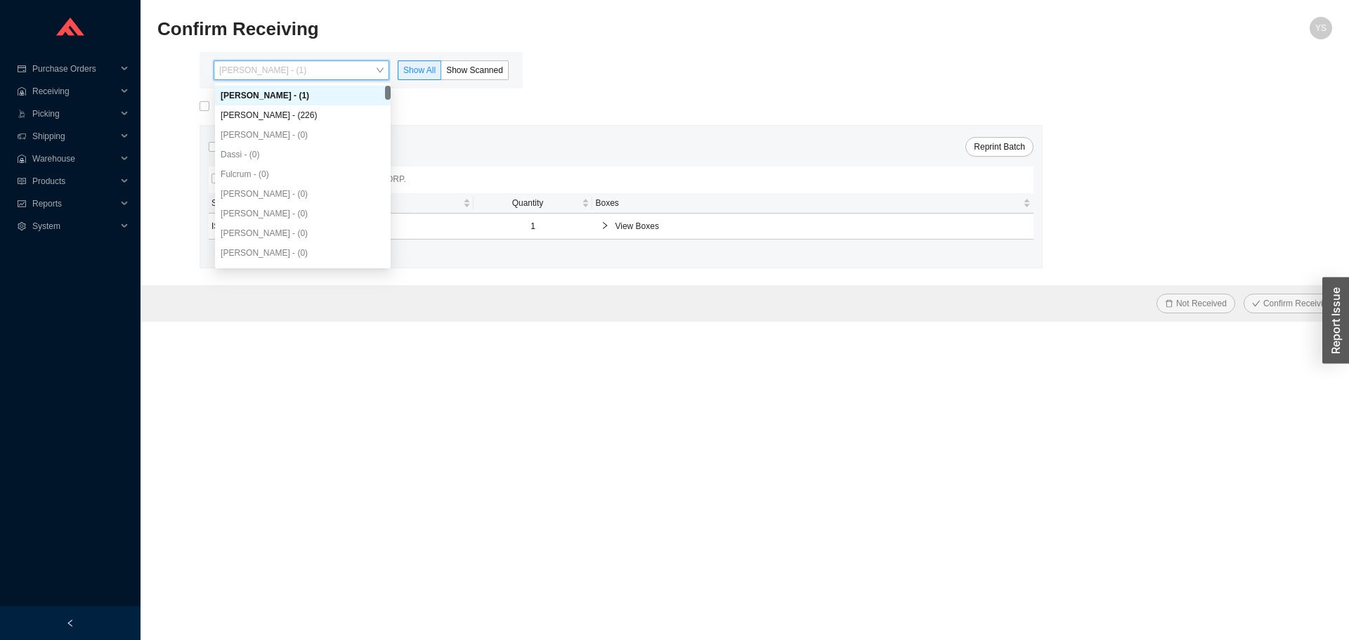
click at [259, 105] on div "Yossi Siff - (1)" at bounding box center [303, 96] width 176 height 20
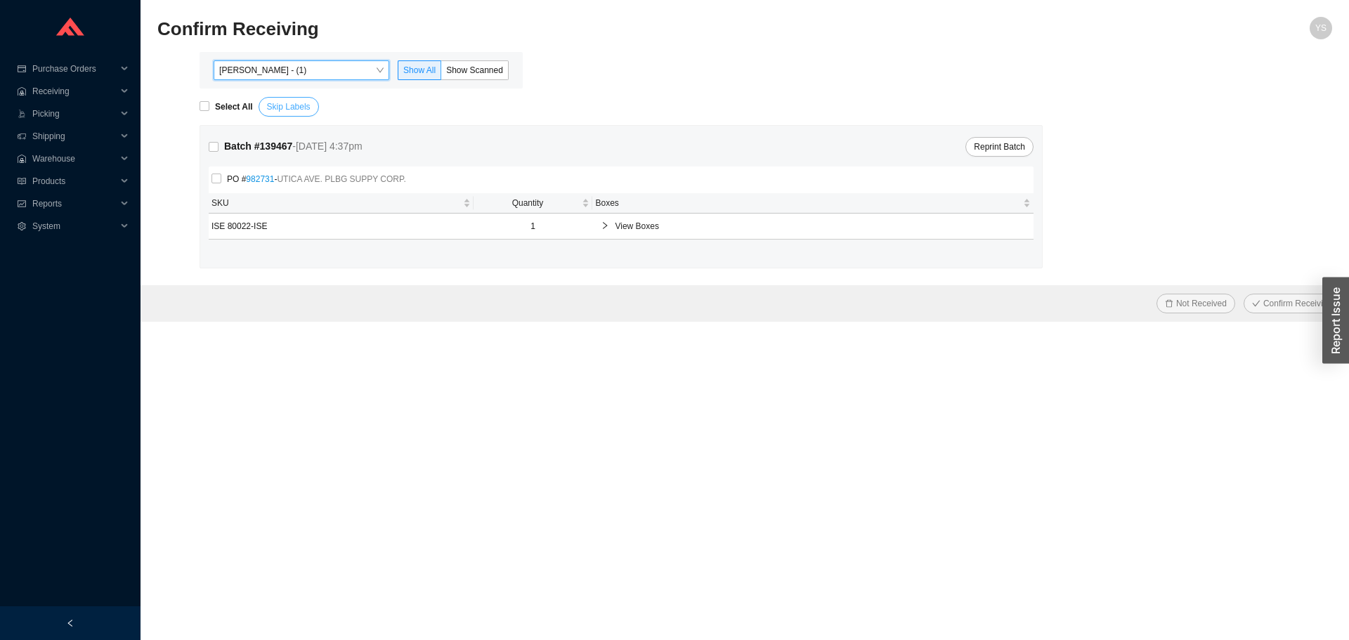
click at [282, 112] on span "Skip Labels" at bounding box center [289, 107] width 44 height 14
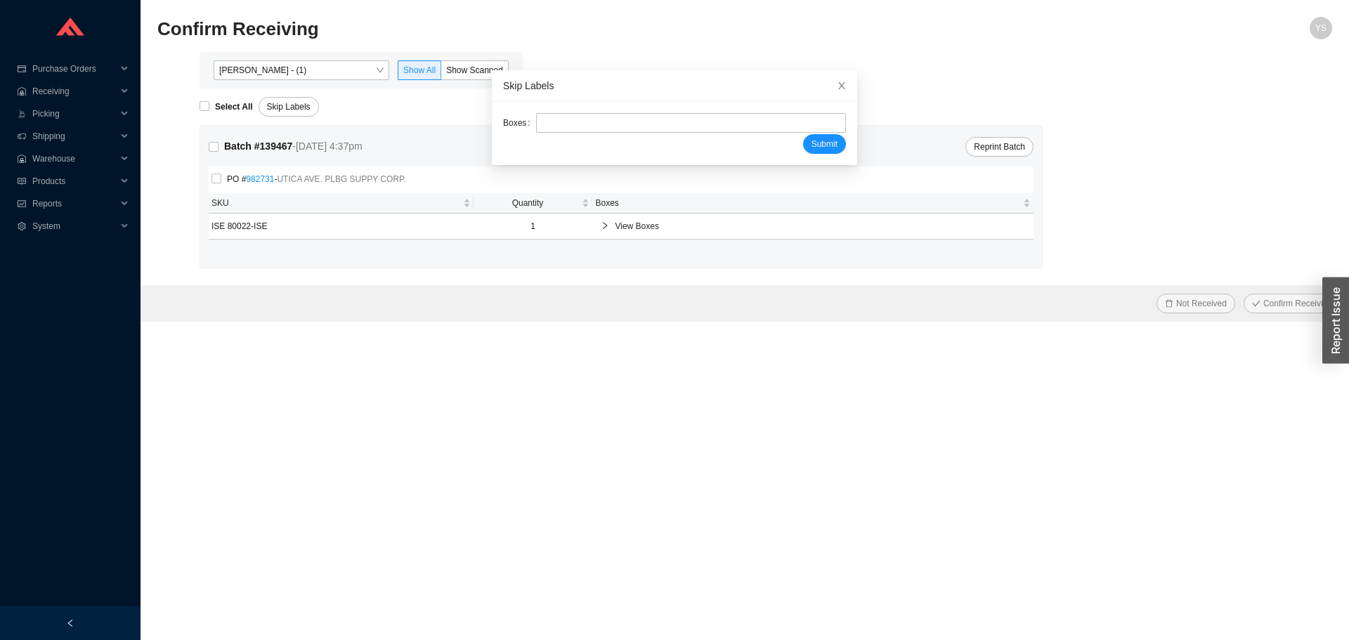
click at [288, 53] on div "Yossi Siff - (1) Show All Show Scanned" at bounding box center [361, 70] width 323 height 37
click at [282, 65] on span "Yossi Siff - (1)" at bounding box center [301, 70] width 164 height 18
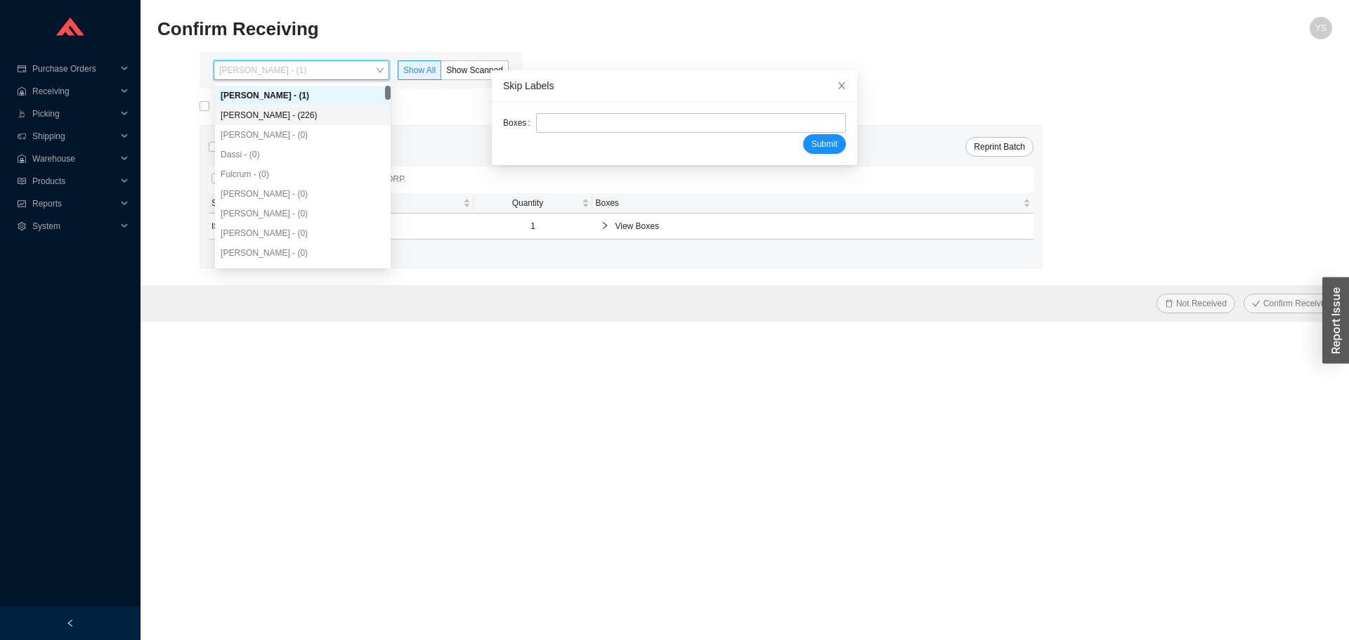
click at [281, 113] on div "Angel Negron - (226)" at bounding box center [303, 115] width 164 height 13
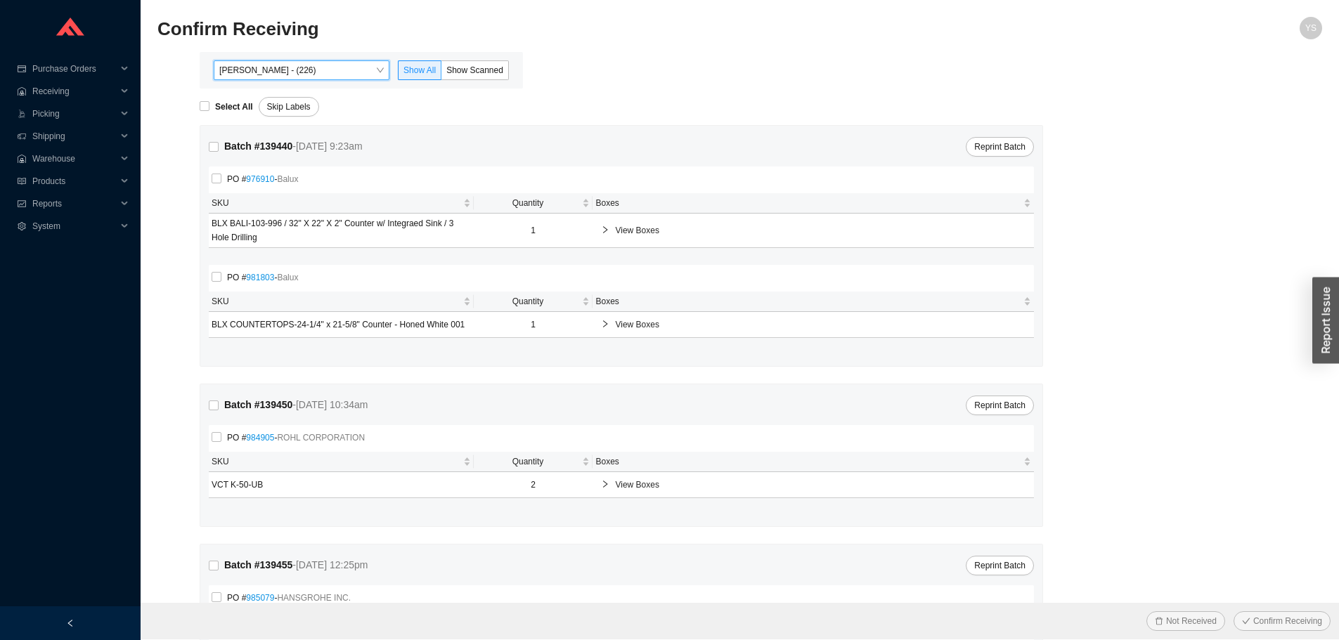
click at [450, 50] on div "Confirm Receiving" at bounding box center [593, 34] width 873 height 34
click at [491, 62] on label "Show Scanned" at bounding box center [474, 70] width 67 height 20
click at [441, 73] on input "Show Scanned" at bounding box center [441, 73] width 0 height 0
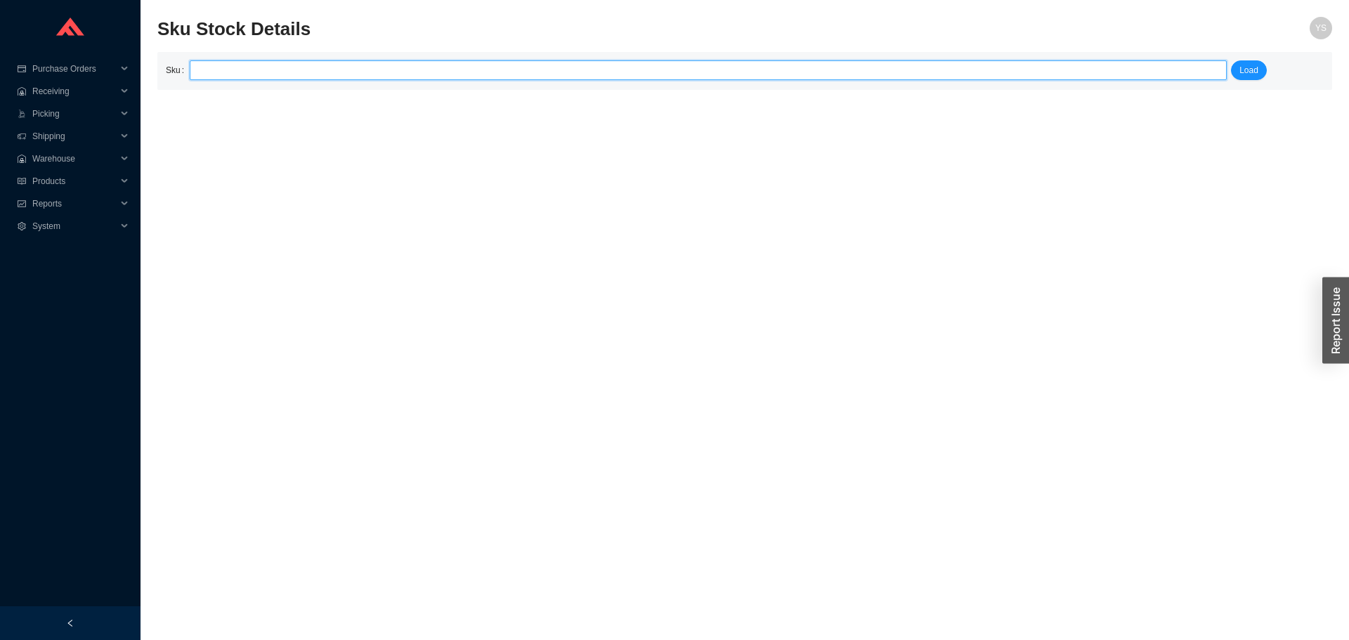
click at [266, 75] on input "search" at bounding box center [708, 70] width 1026 height 18
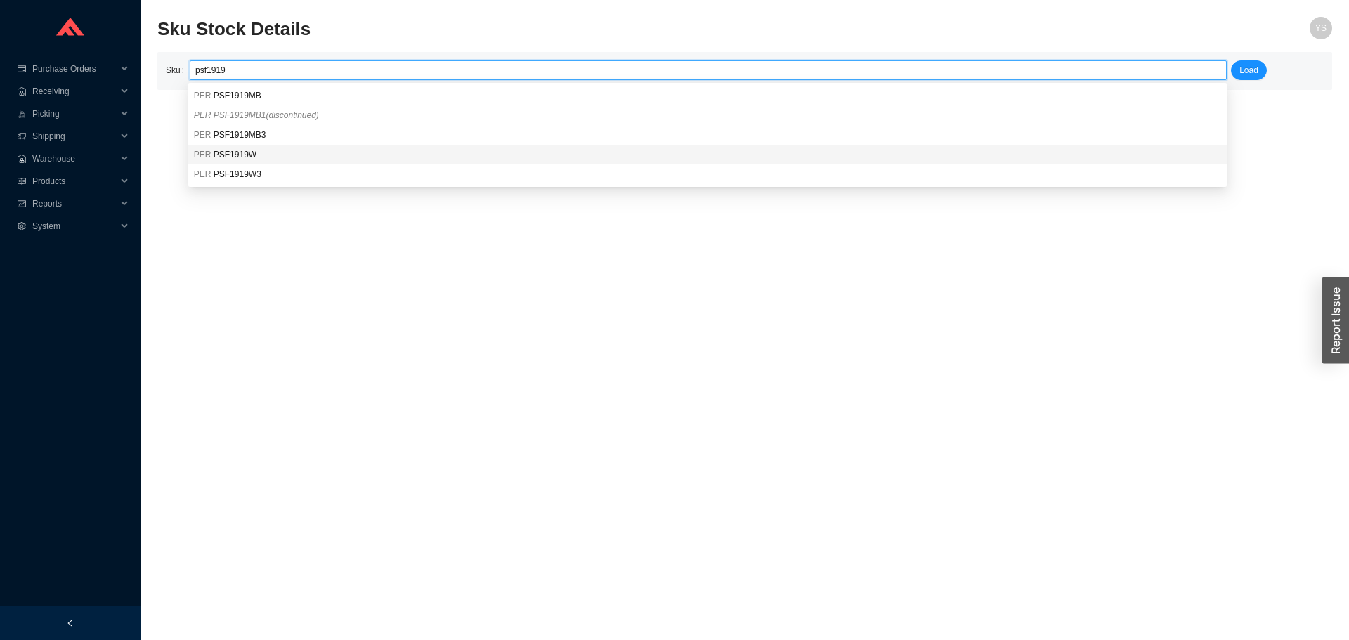
click at [245, 157] on span "PSF1919W" at bounding box center [235, 155] width 43 height 10
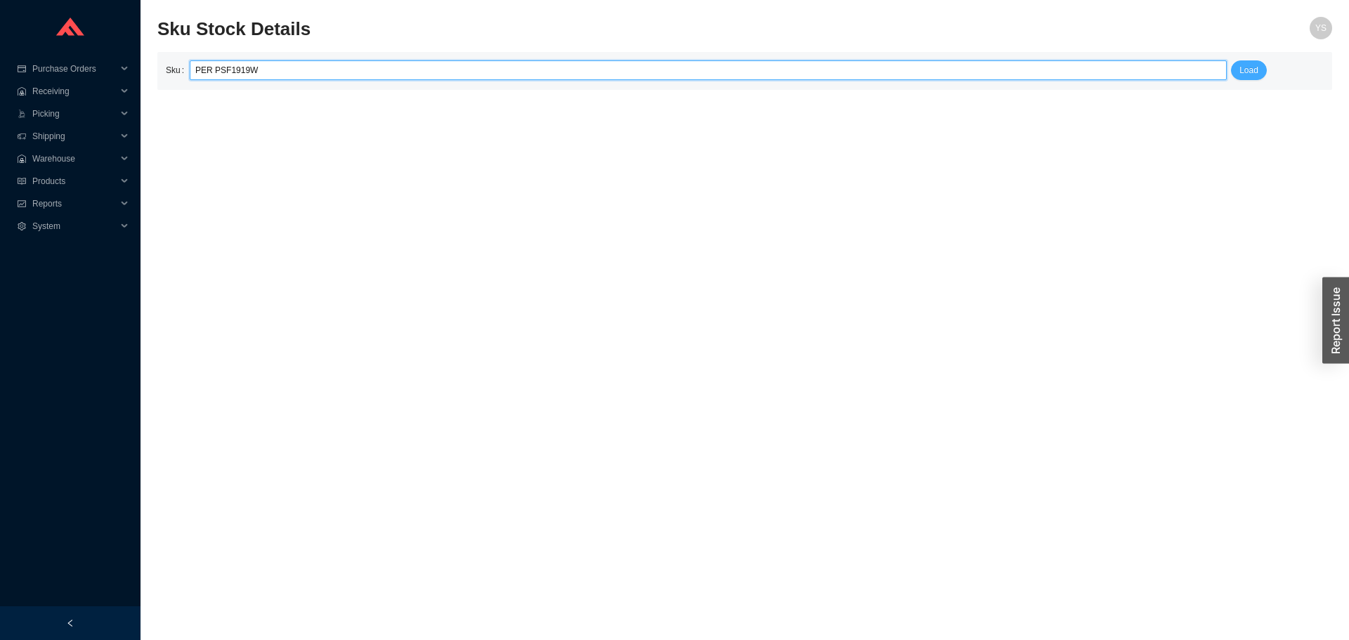
type input "PER PSF1919W"
click at [1243, 68] on span "Load" at bounding box center [1249, 70] width 19 height 14
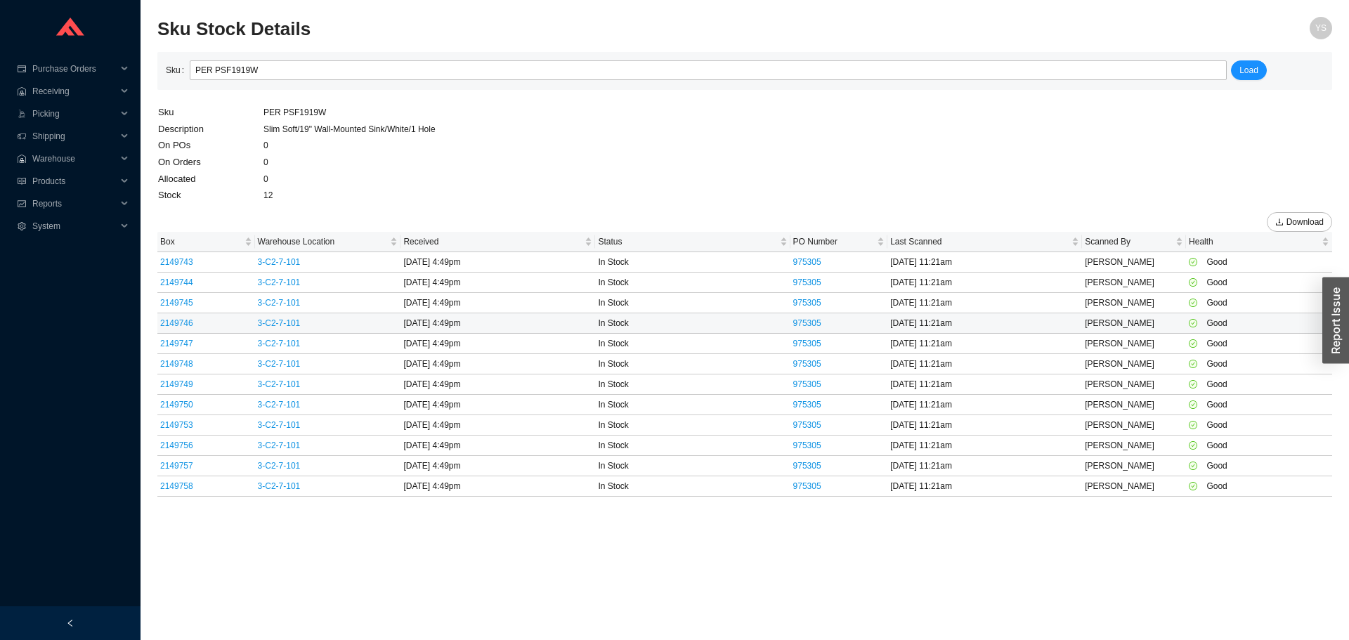
click at [812, 317] on td "975305" at bounding box center [840, 323] width 98 height 20
click at [813, 305] on link "975305" at bounding box center [807, 303] width 28 height 10
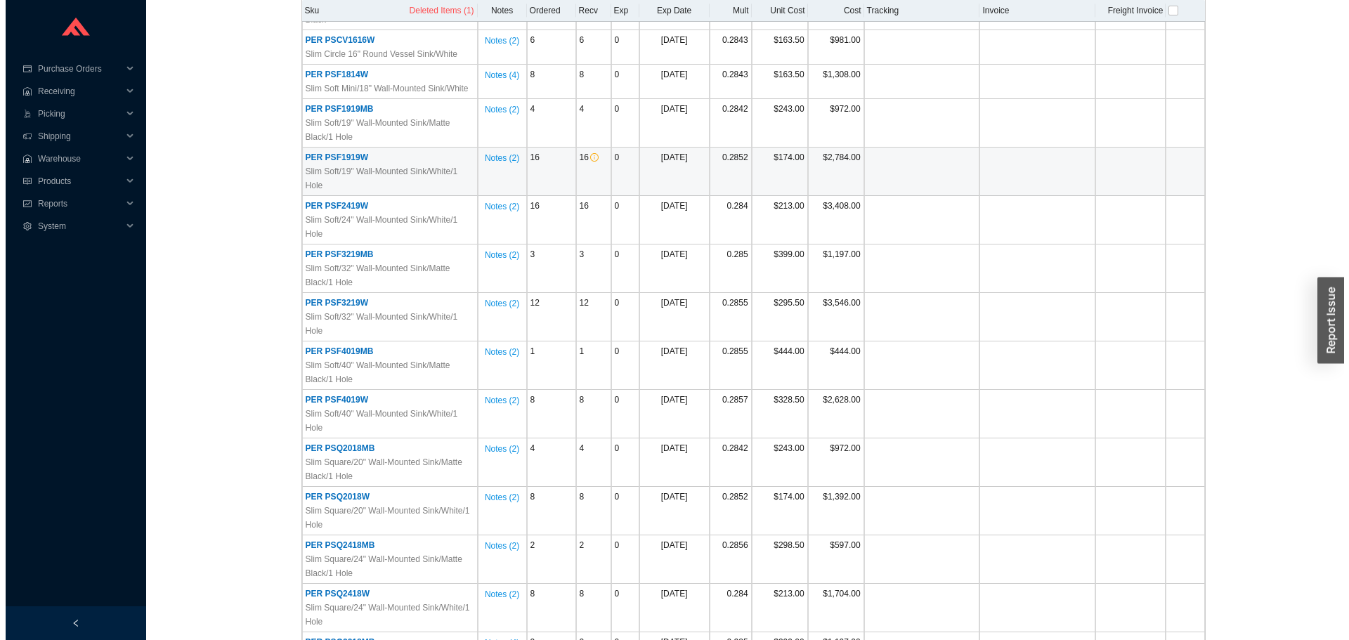
scroll to position [330, 0]
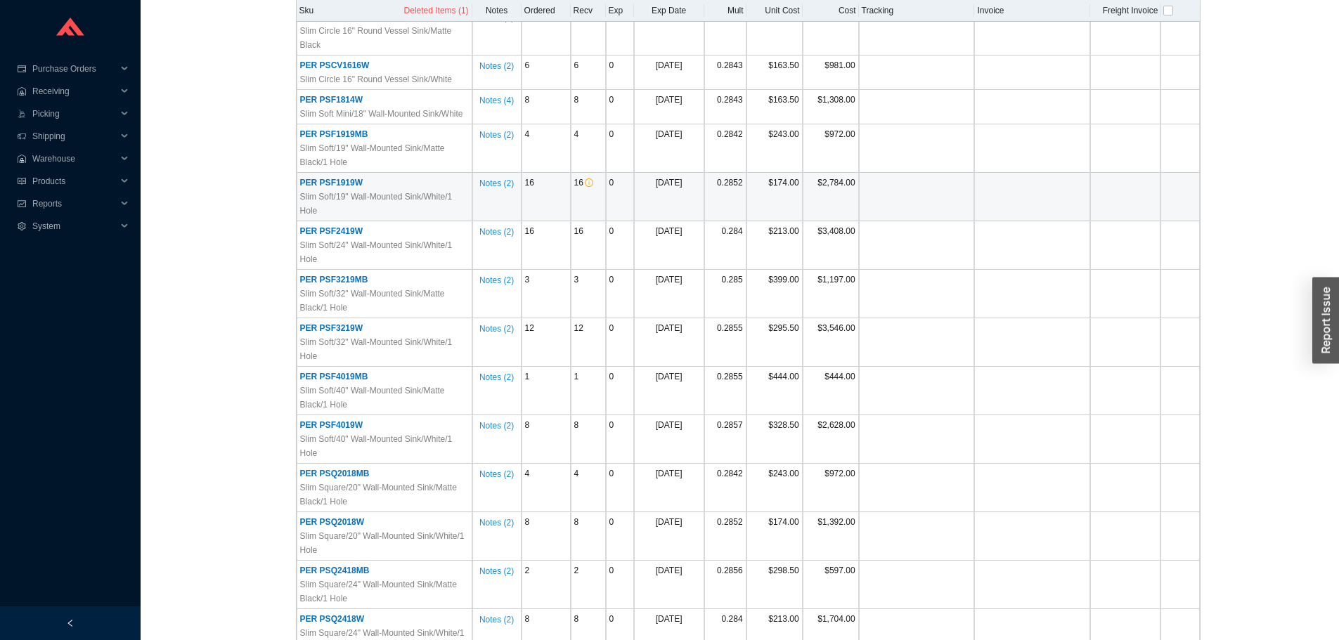
click at [337, 183] on span "PER PSF1919W" at bounding box center [331, 183] width 63 height 10
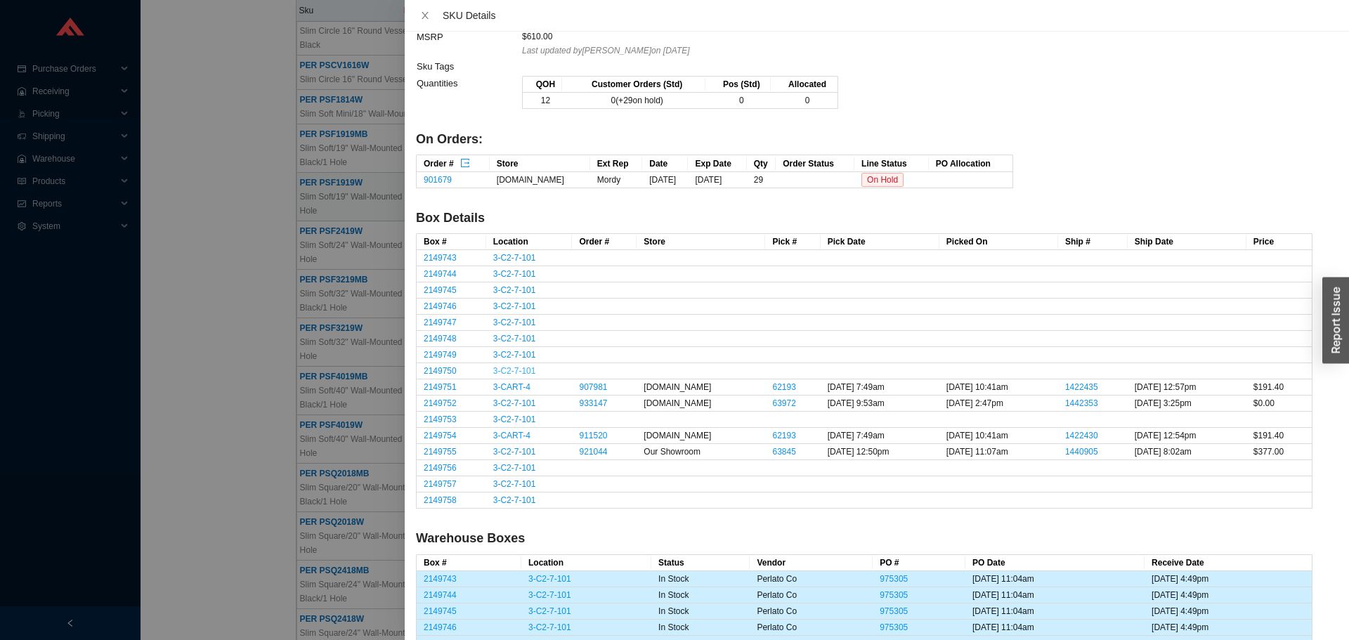
scroll to position [70, 0]
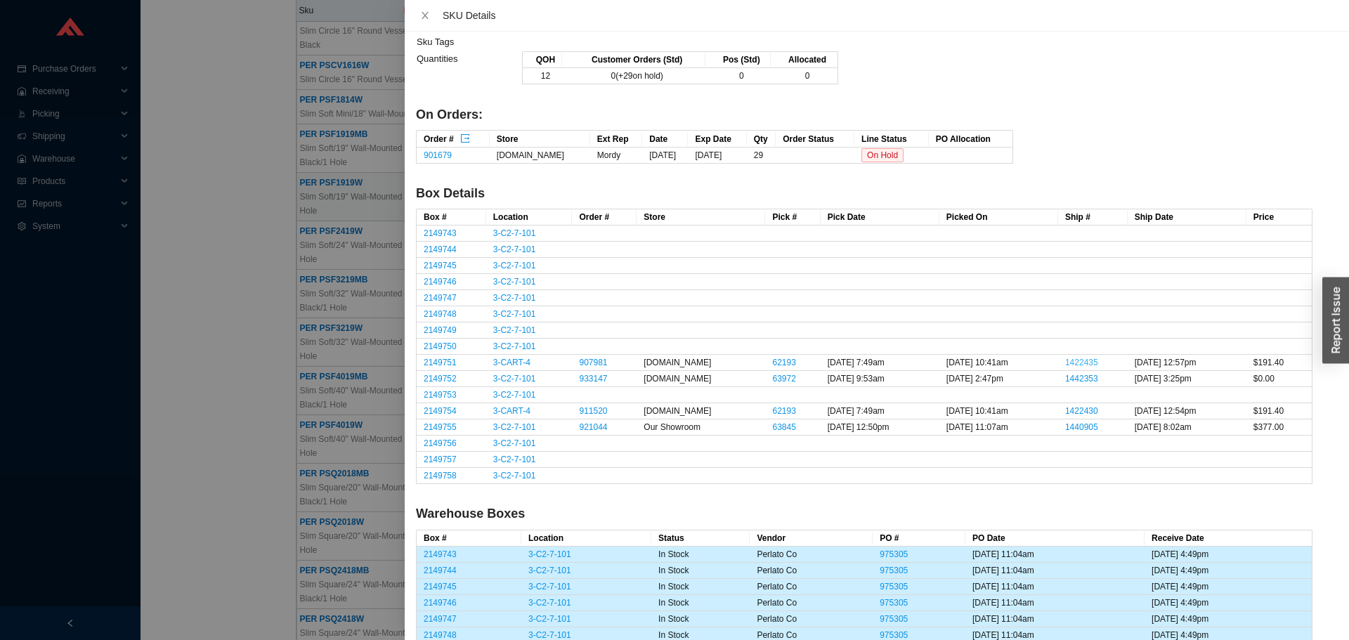
click at [1065, 362] on link "1422435" at bounding box center [1081, 363] width 33 height 10
click at [592, 382] on link "933147" at bounding box center [593, 379] width 28 height 10
click at [593, 408] on link "911520" at bounding box center [593, 411] width 28 height 10
click at [592, 428] on link "921044" at bounding box center [593, 427] width 28 height 10
click at [263, 438] on div at bounding box center [674, 320] width 1349 height 640
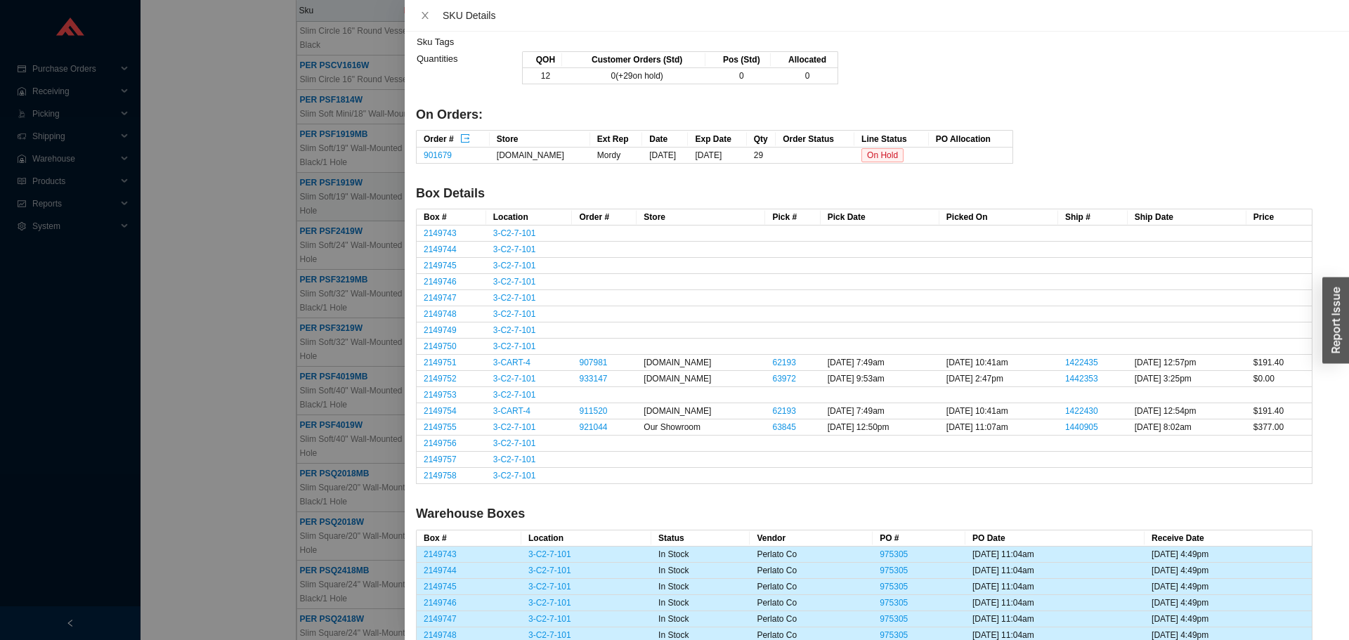
scroll to position [0, 0]
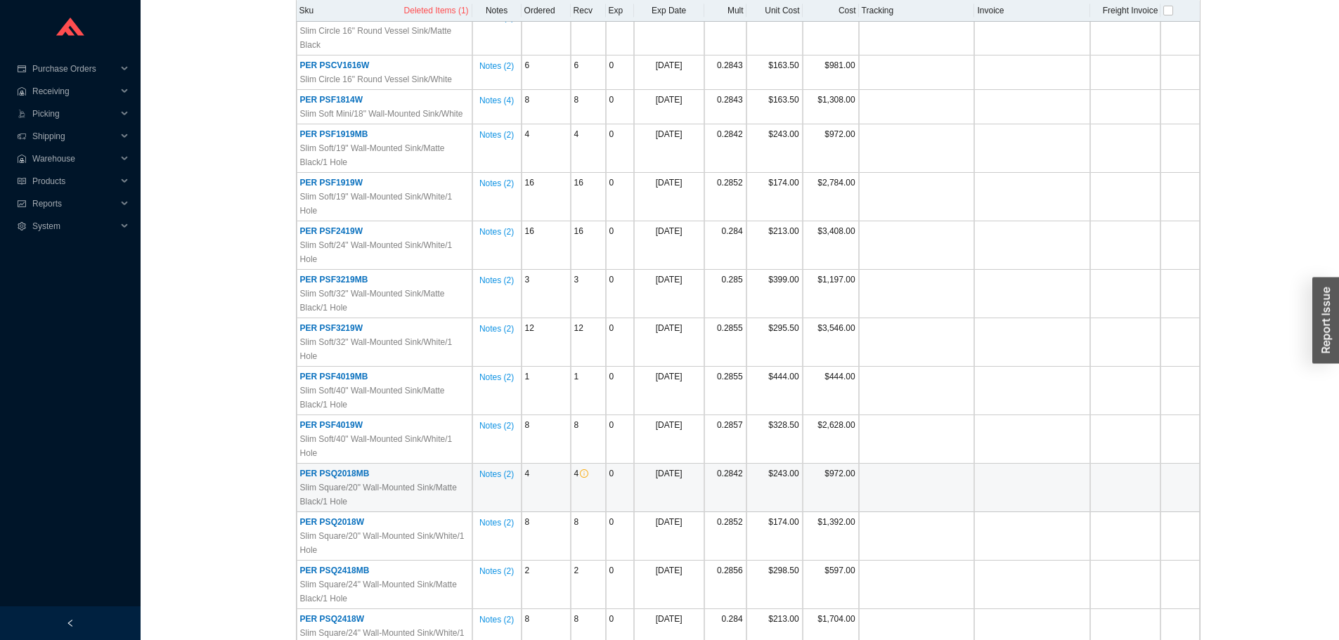
click at [351, 474] on span "PER PSQ2018MB" at bounding box center [335, 474] width 70 height 10
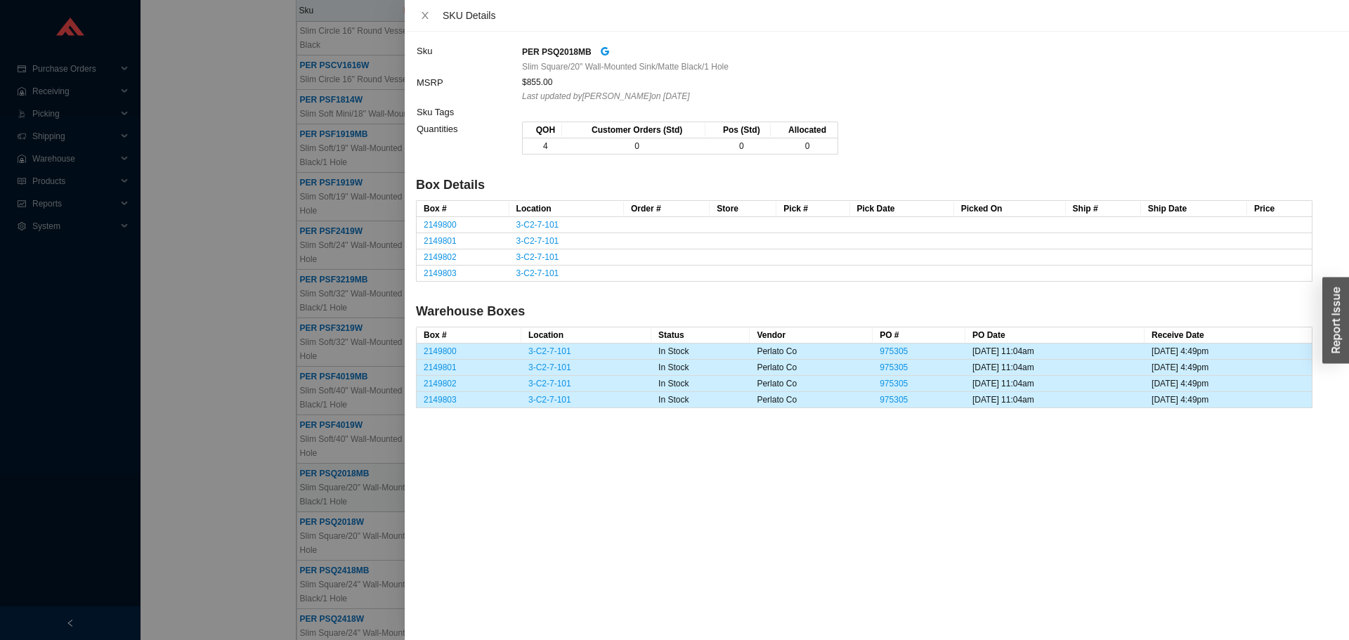
click at [246, 441] on div at bounding box center [674, 320] width 1349 height 640
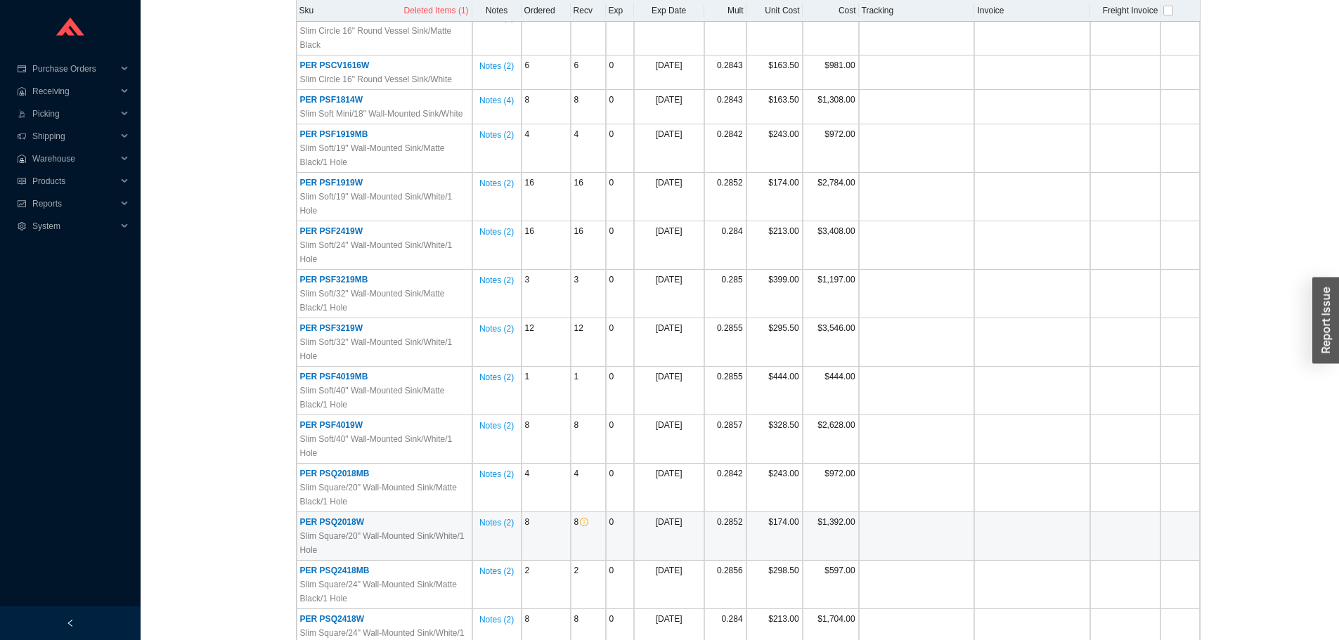
click at [305, 524] on span "PER PSQ2018W" at bounding box center [332, 522] width 64 height 10
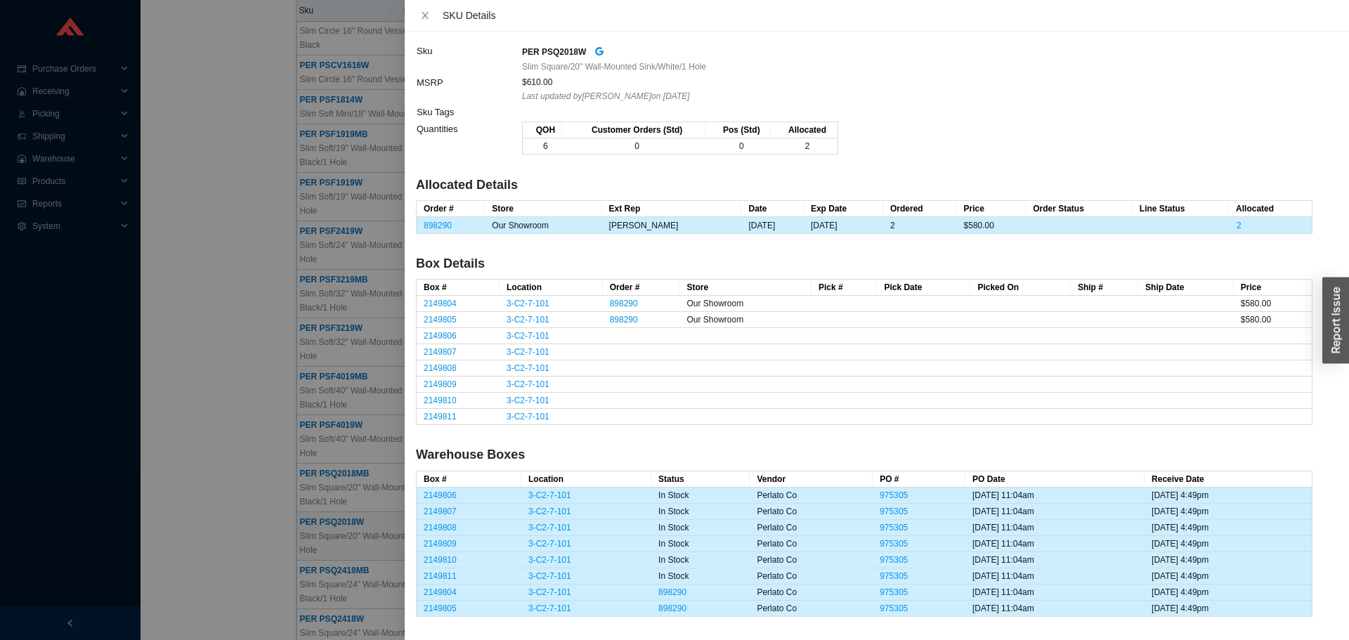
click at [290, 503] on div at bounding box center [674, 320] width 1349 height 640
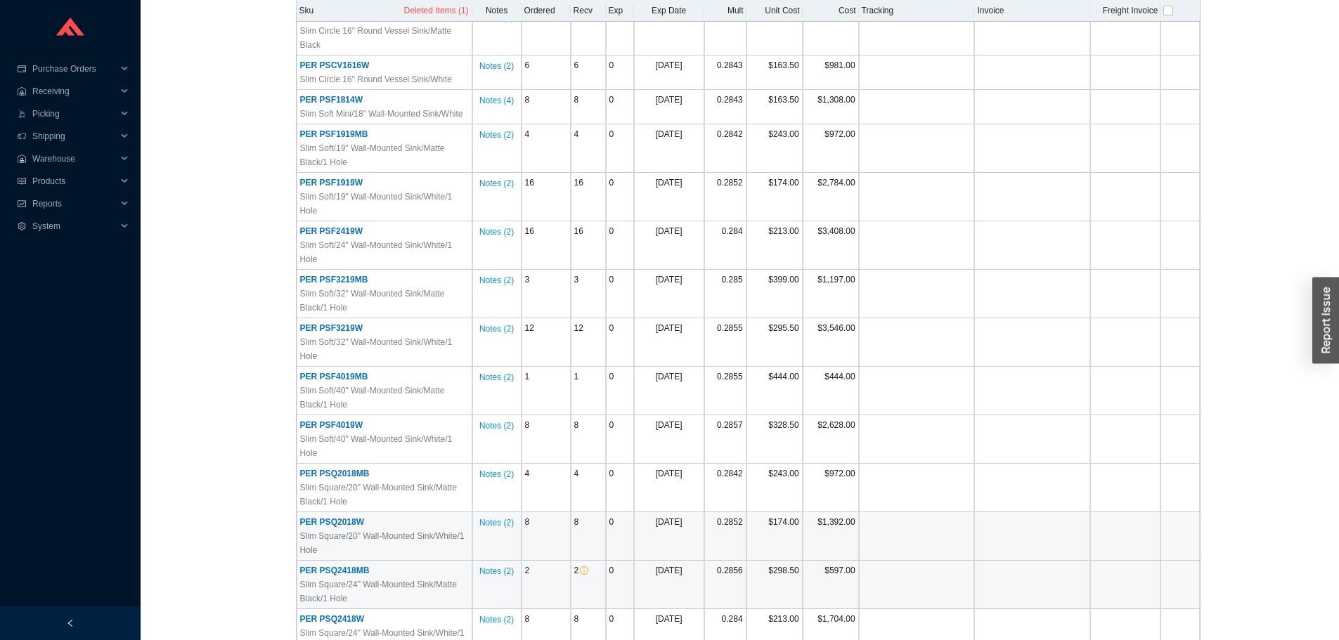
click at [326, 570] on span "PER PSQ2418MB" at bounding box center [335, 571] width 70 height 10
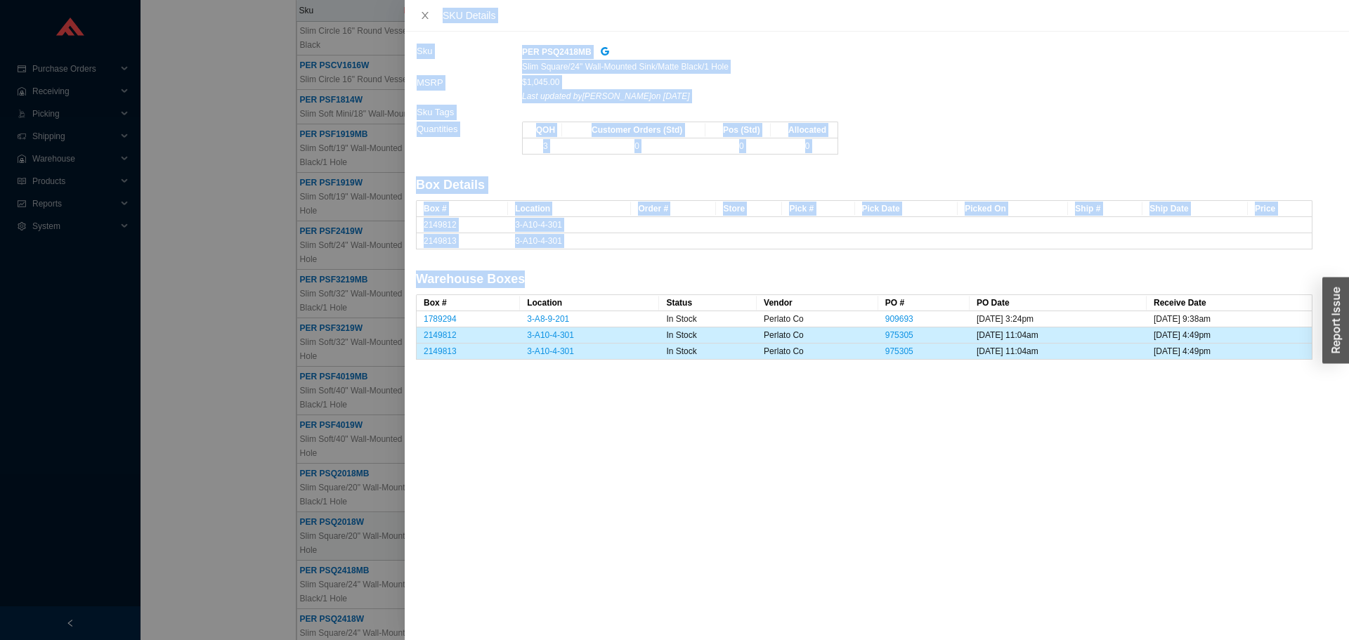
drag, startPoint x: 182, startPoint y: 479, endPoint x: 765, endPoint y: 375, distance: 591.6
click at [687, 416] on div "SKU Details Sku PER PSQ2418MB Slim Square/24" Wall-Mounted Sink/Matte Black/1 H…" at bounding box center [674, 320] width 1349 height 640
click at [888, 319] on link "909693" at bounding box center [899, 319] width 28 height 10
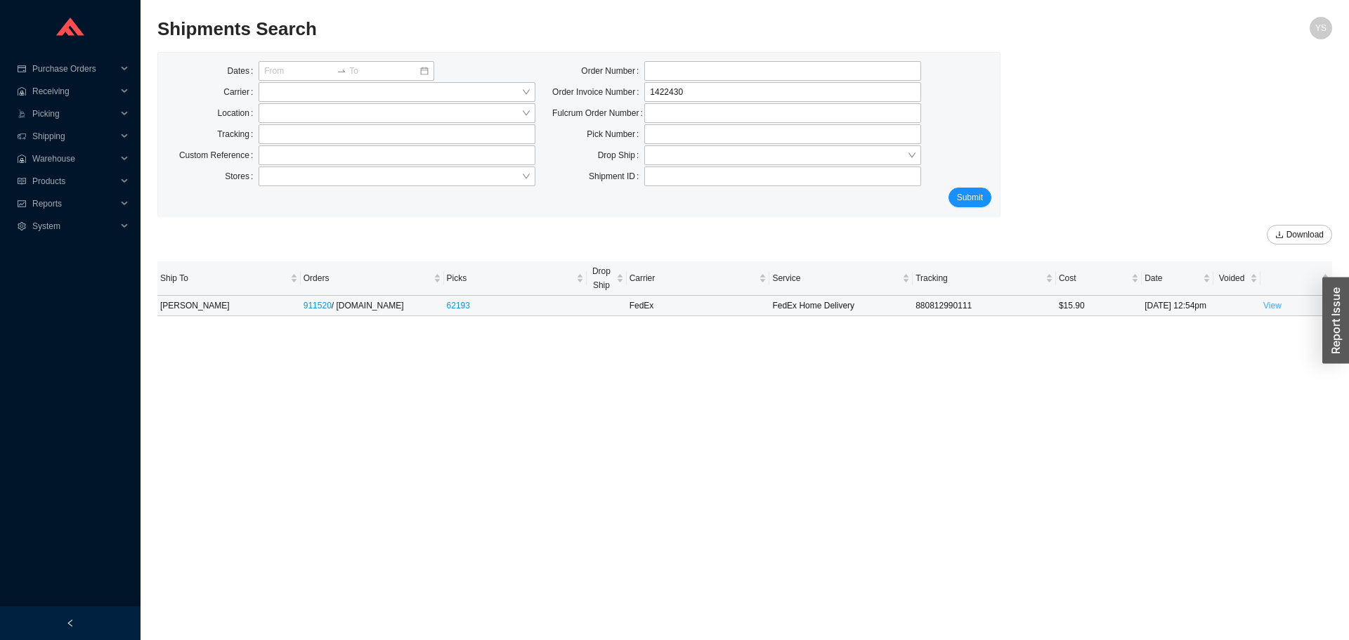
click at [1274, 304] on link "View" at bounding box center [1272, 306] width 18 height 10
click at [1275, 308] on link "View" at bounding box center [1272, 306] width 18 height 10
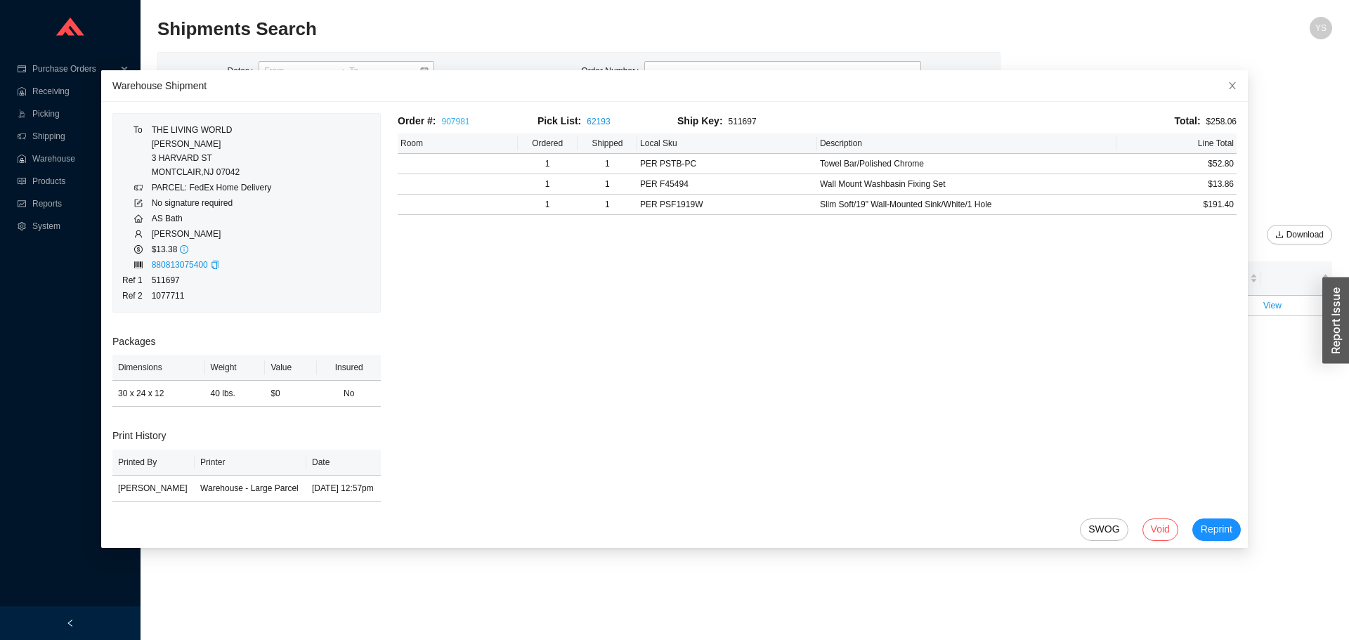
click at [448, 124] on link "907981" at bounding box center [455, 122] width 28 height 10
click at [1228, 88] on icon "close" at bounding box center [1233, 86] width 10 height 10
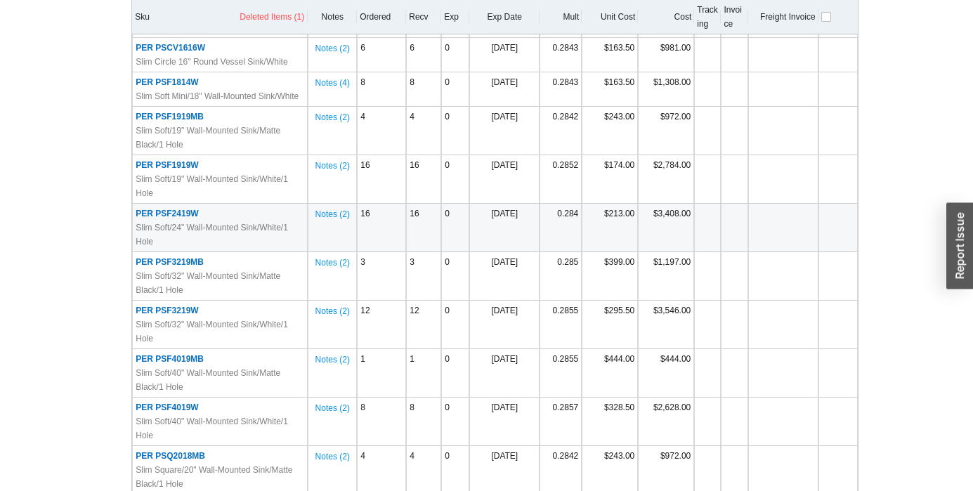
scroll to position [211, 0]
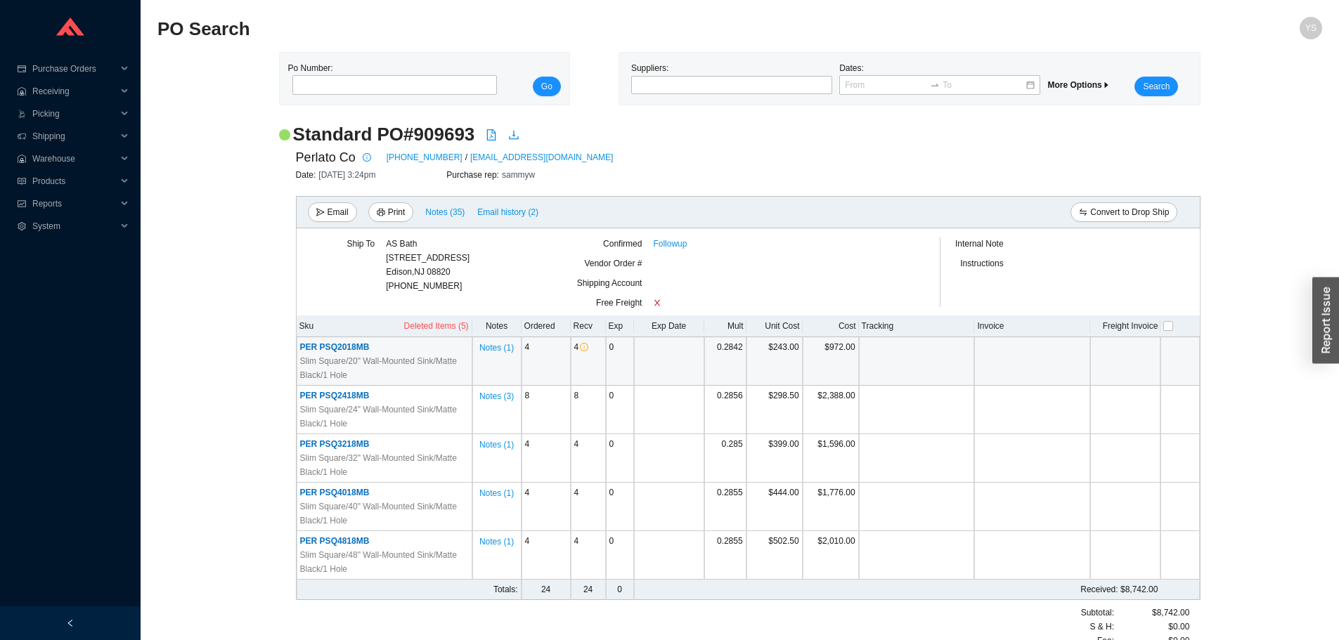
click at [344, 344] on span "PER PSQ2018MB" at bounding box center [335, 347] width 70 height 10
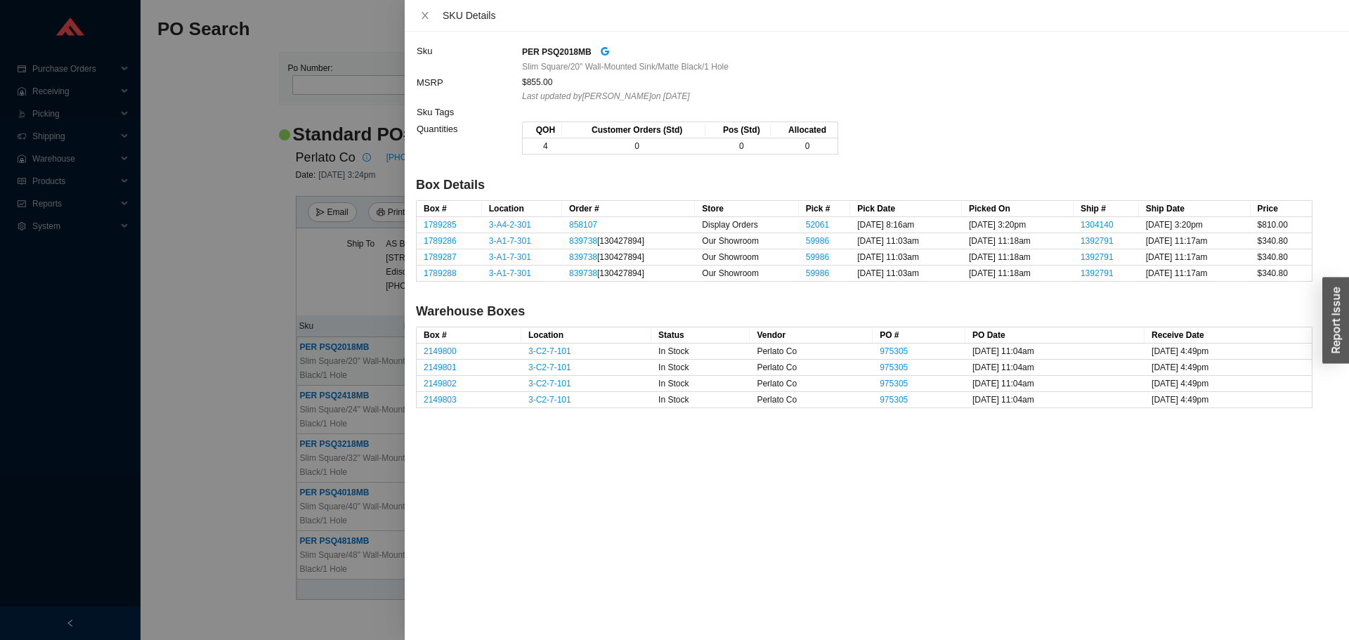
click at [212, 331] on div at bounding box center [674, 320] width 1349 height 640
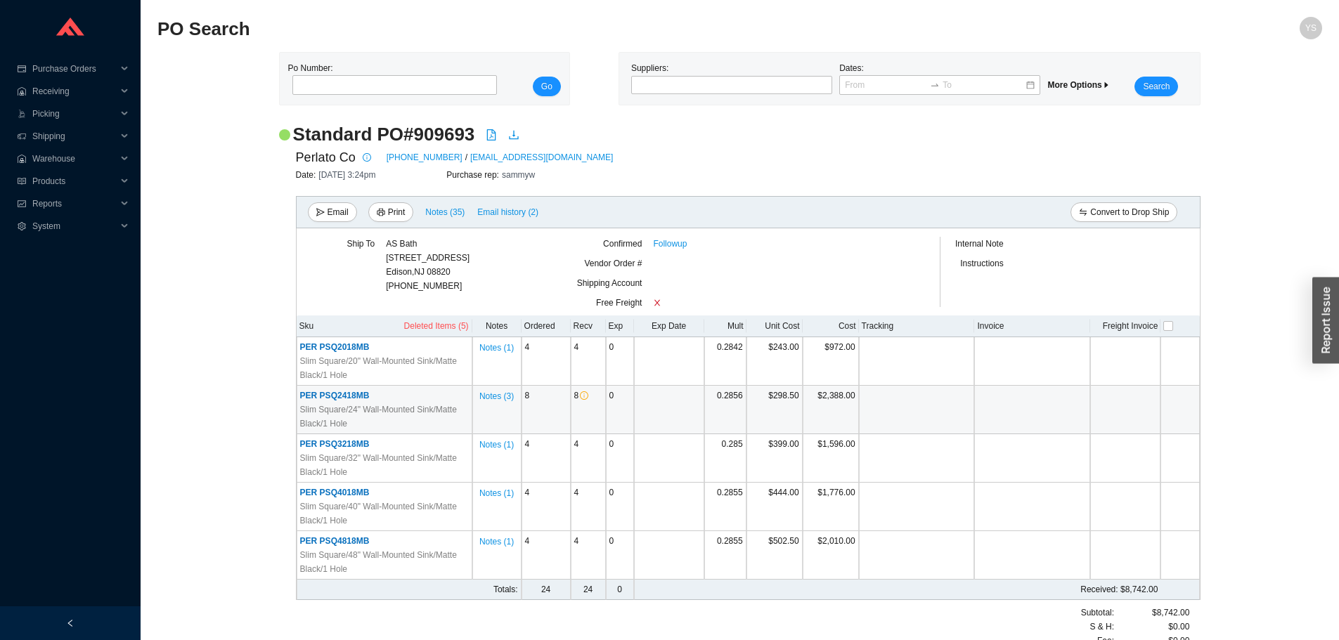
click at [323, 397] on span "PER PSQ2418MB" at bounding box center [335, 396] width 70 height 10
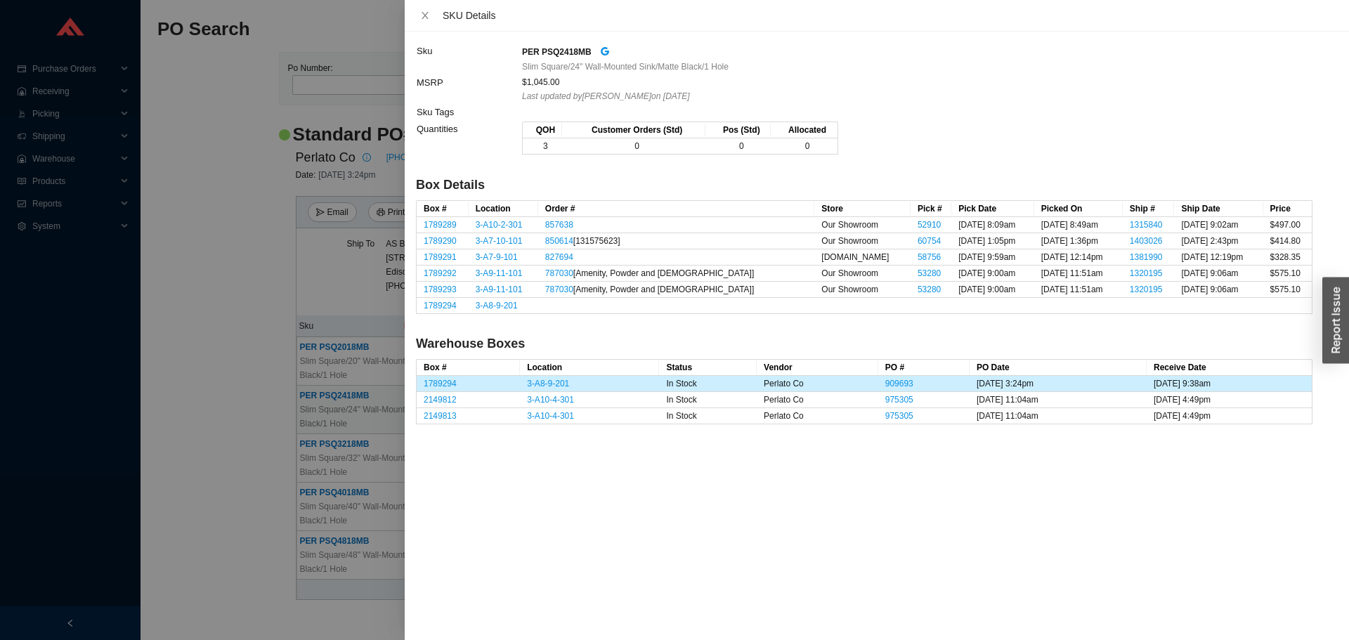
click at [224, 326] on div at bounding box center [674, 320] width 1349 height 640
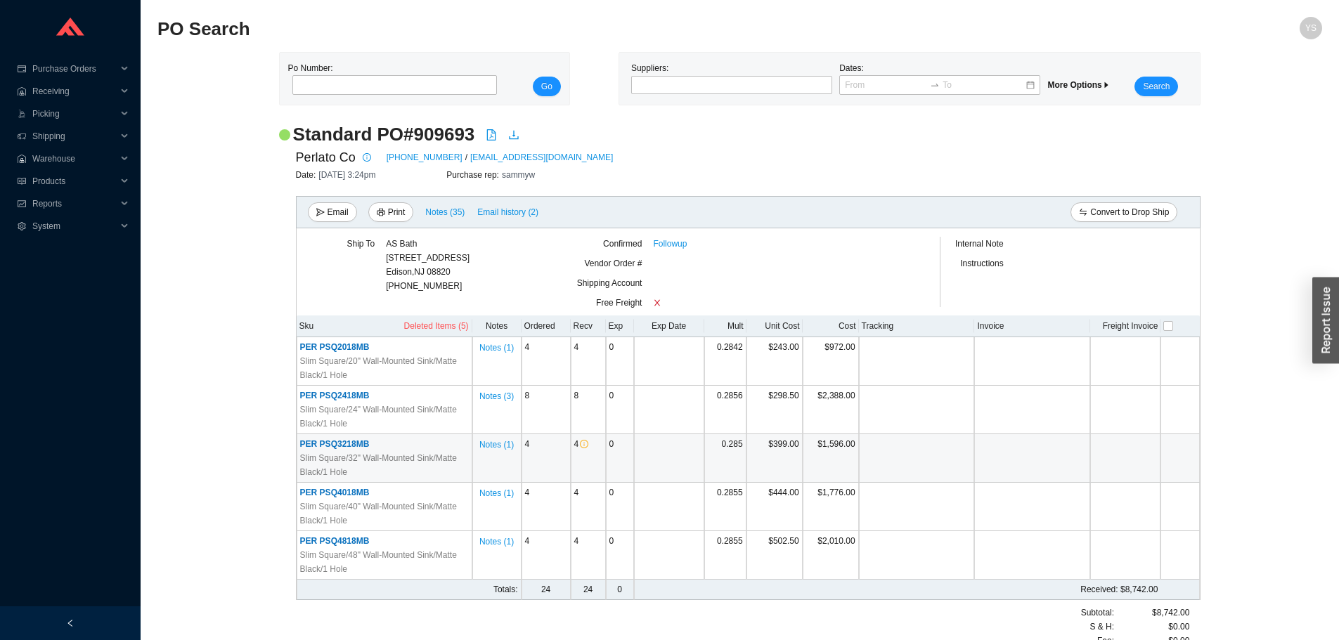
click at [330, 443] on span "PER PSQ3218MB" at bounding box center [335, 444] width 70 height 10
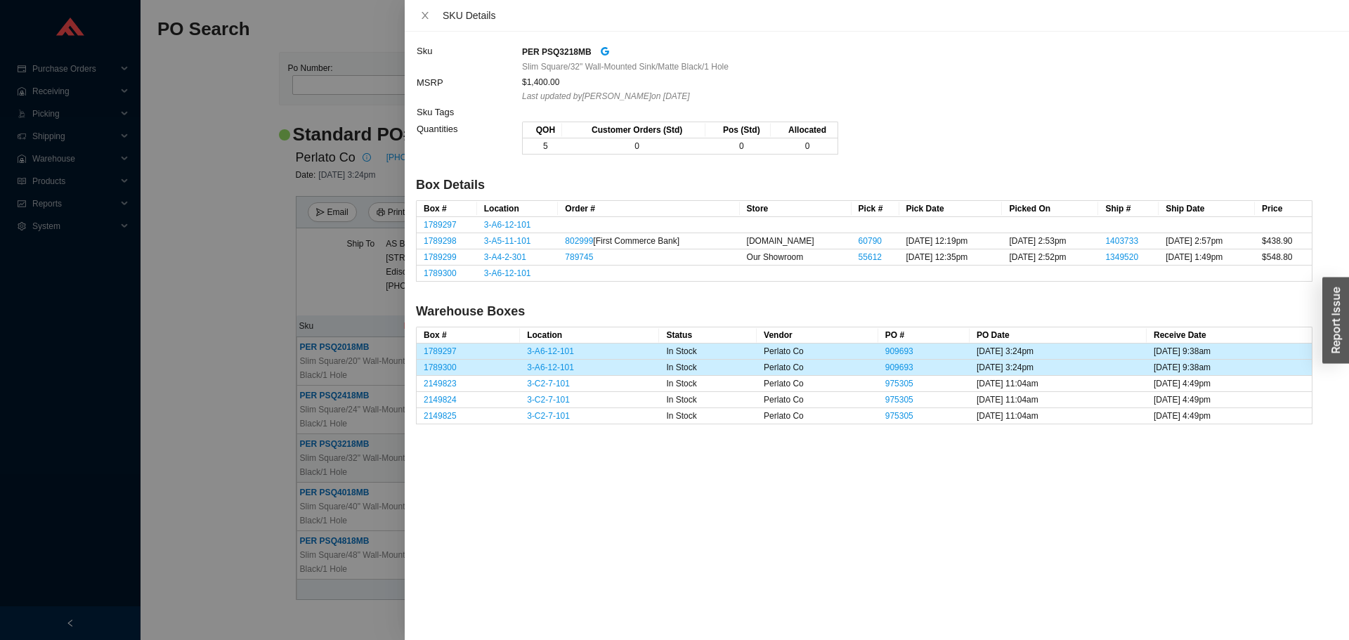
click at [210, 342] on div at bounding box center [674, 320] width 1349 height 640
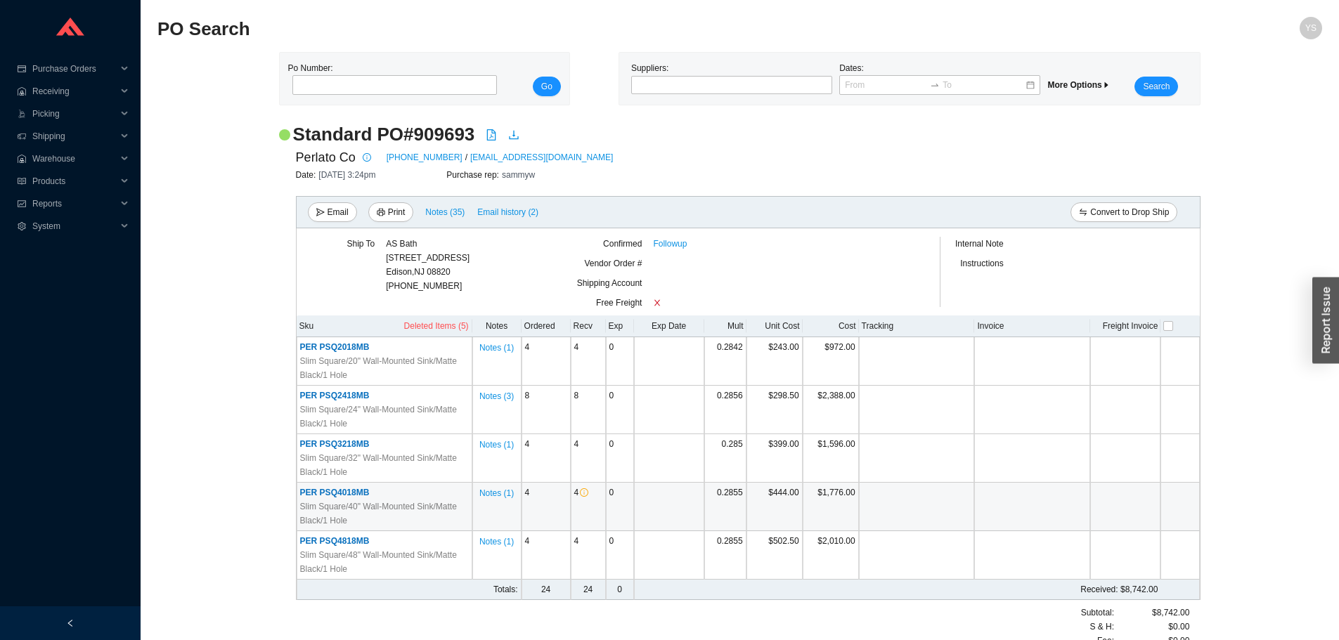
click at [315, 488] on span "PER PSQ4018MB" at bounding box center [335, 493] width 70 height 10
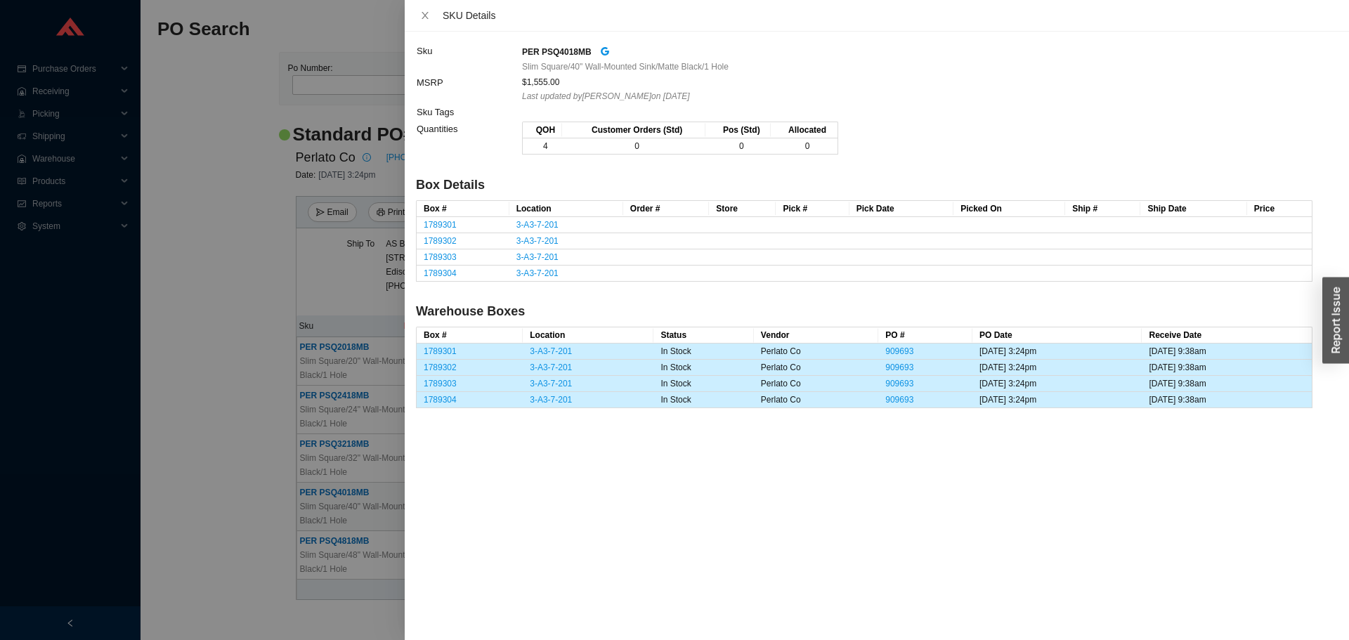
click at [220, 423] on div at bounding box center [674, 320] width 1349 height 640
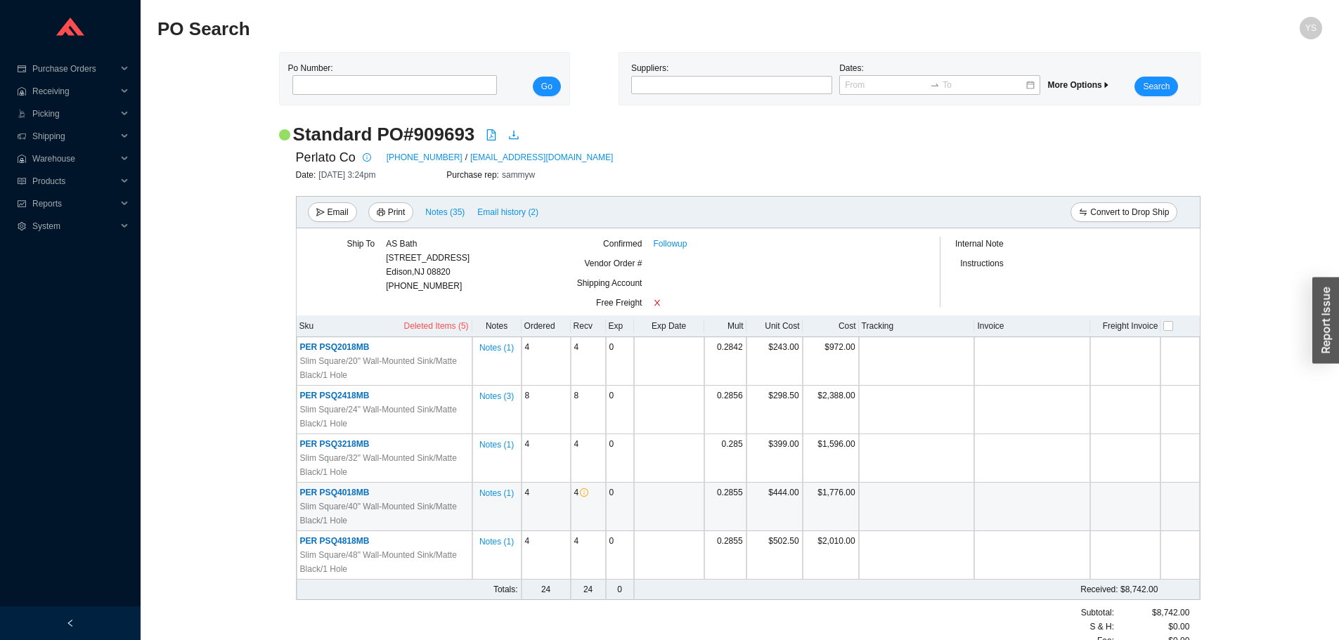
click at [308, 531] on td "PER PSQ4018MB Slim Square/40" Wall-Mounted Sink/Matte Black/1 Hole" at bounding box center [385, 507] width 176 height 48
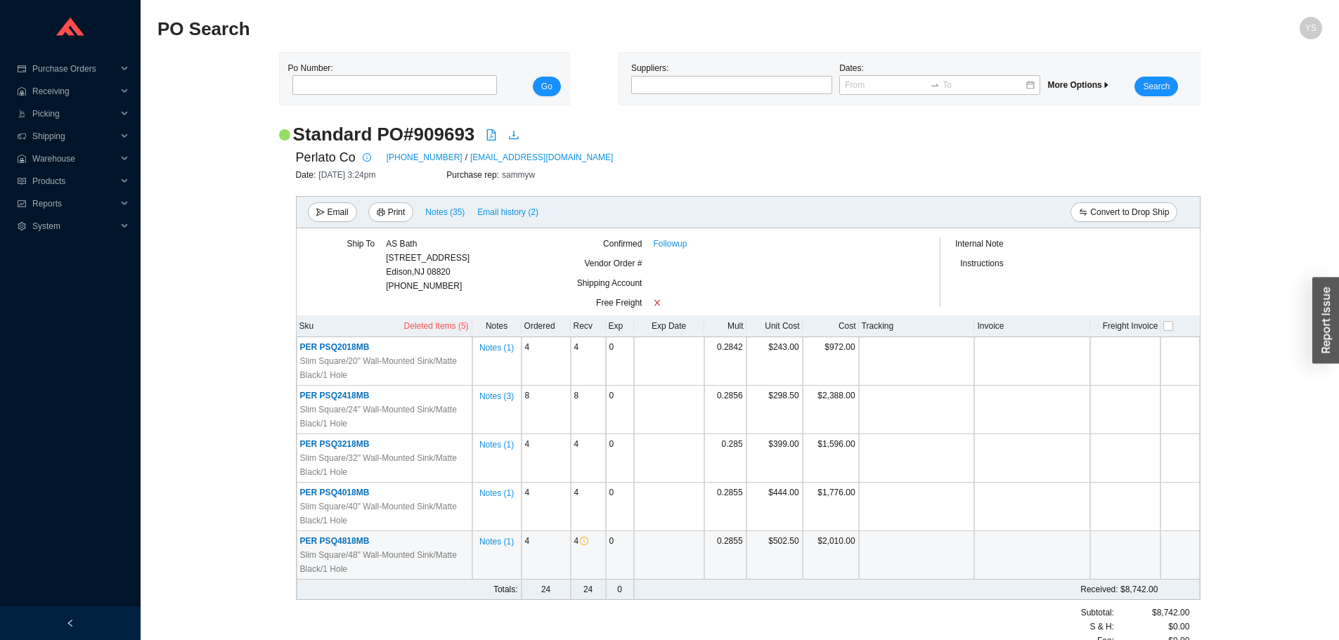
click at [310, 538] on span "PER PSQ4818MB" at bounding box center [335, 541] width 70 height 10
